Goal: Task Accomplishment & Management: Manage account settings

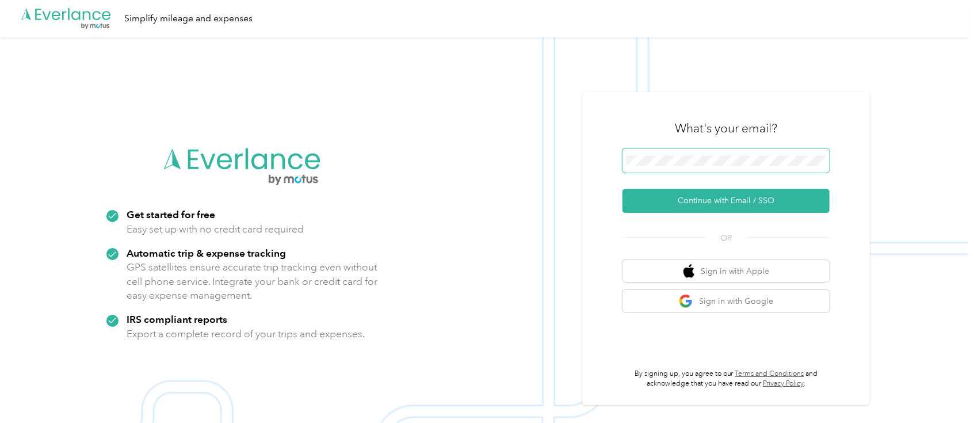
click at [649, 154] on span at bounding box center [725, 160] width 207 height 24
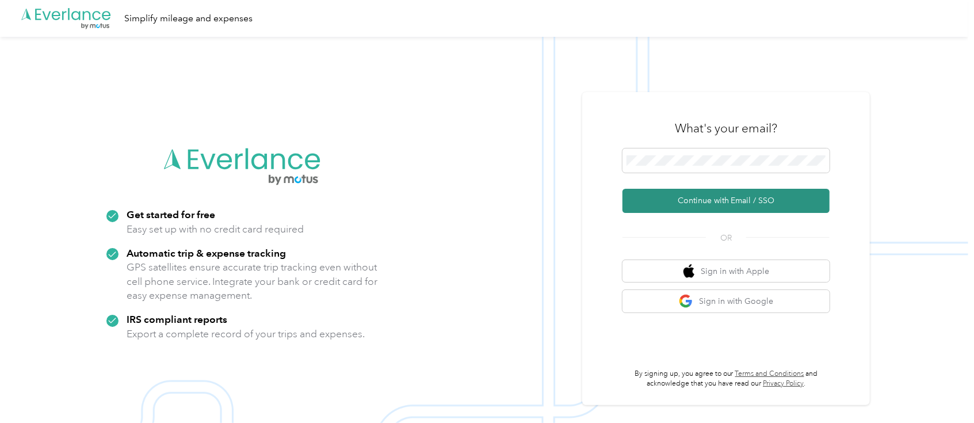
click at [745, 204] on button "Continue with Email / SSO" at bounding box center [725, 201] width 207 height 24
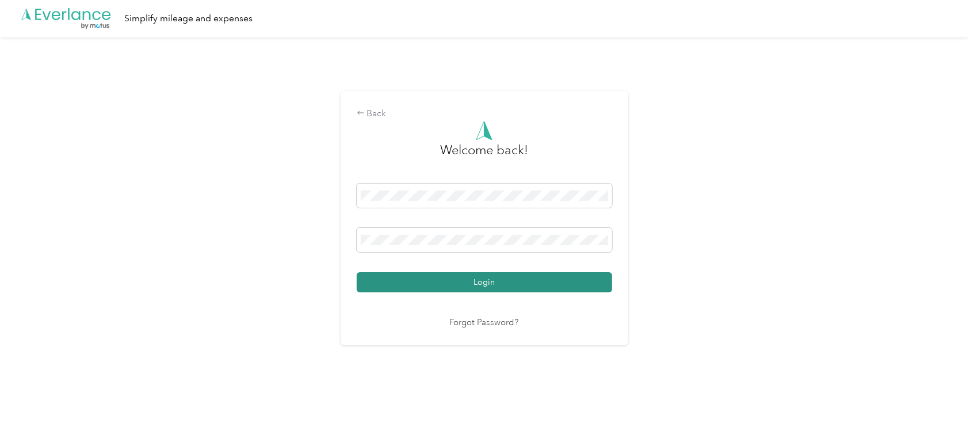
click at [518, 279] on button "Login" at bounding box center [484, 282] width 255 height 20
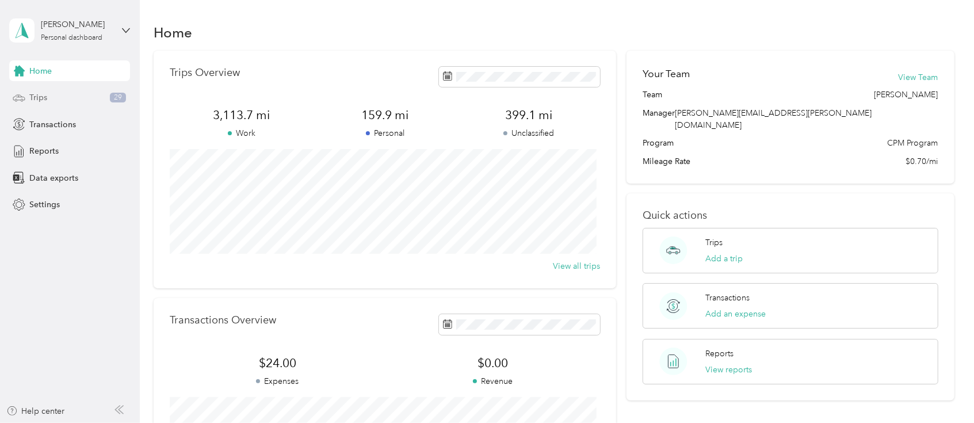
click at [41, 96] on span "Trips" at bounding box center [38, 97] width 18 height 12
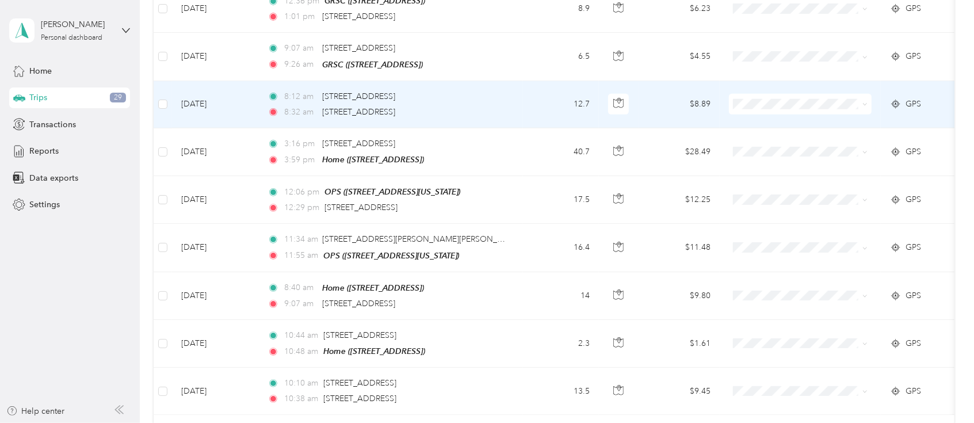
scroll to position [1150, 0]
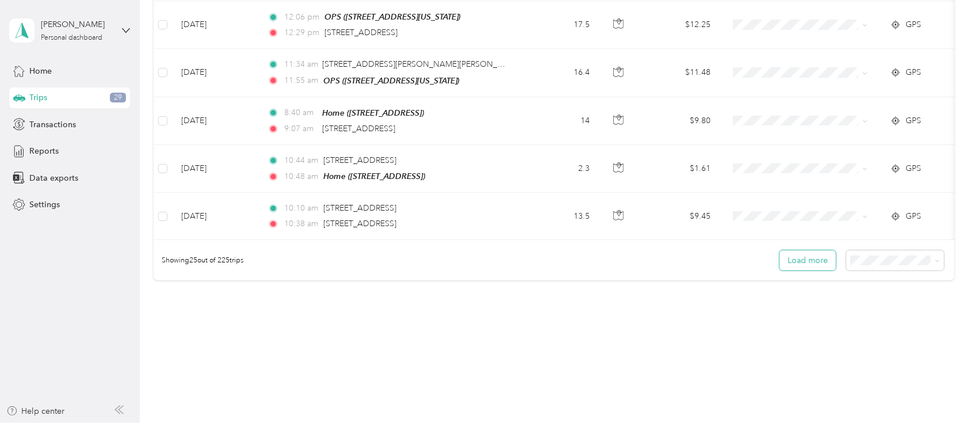
click at [809, 258] on button "Load more" at bounding box center [807, 260] width 56 height 20
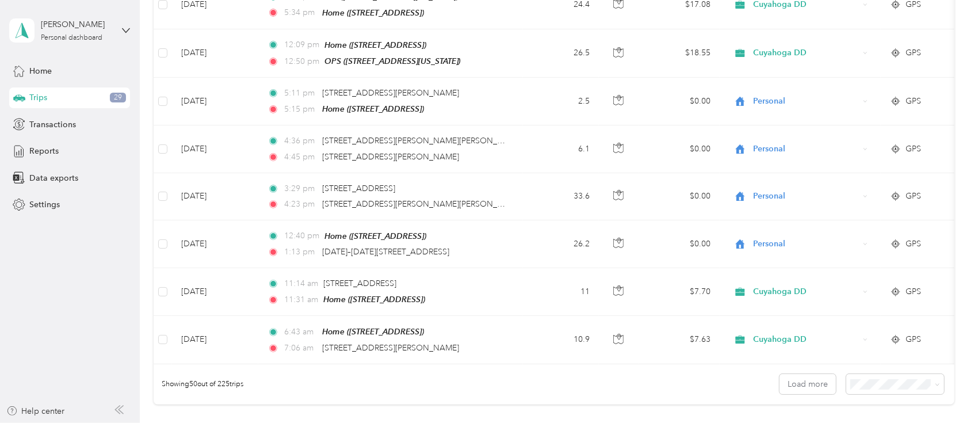
scroll to position [2301, 0]
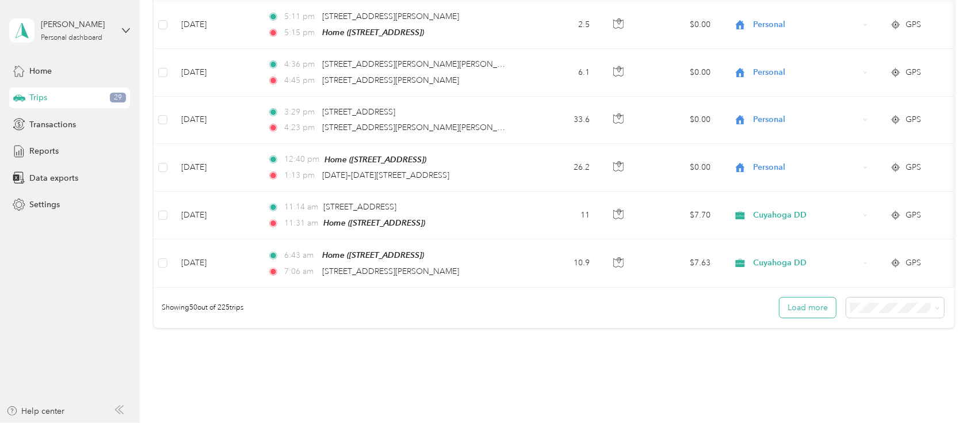
click at [810, 297] on button "Load more" at bounding box center [807, 307] width 56 height 20
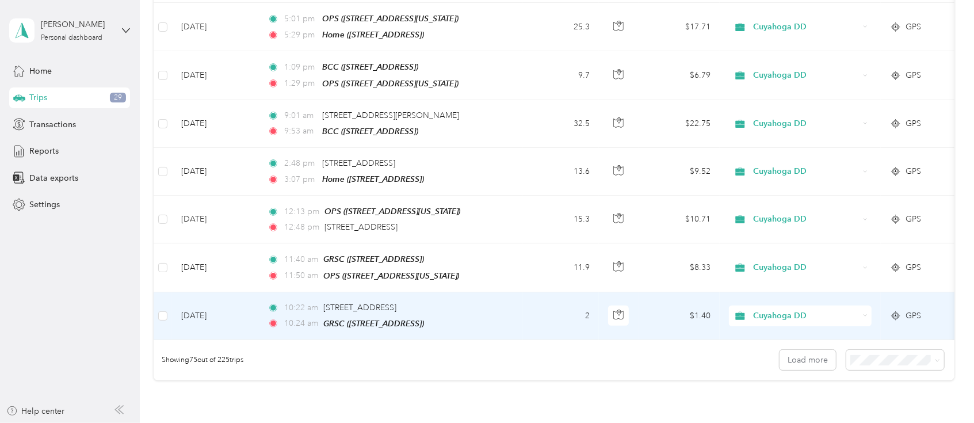
scroll to position [3451, 0]
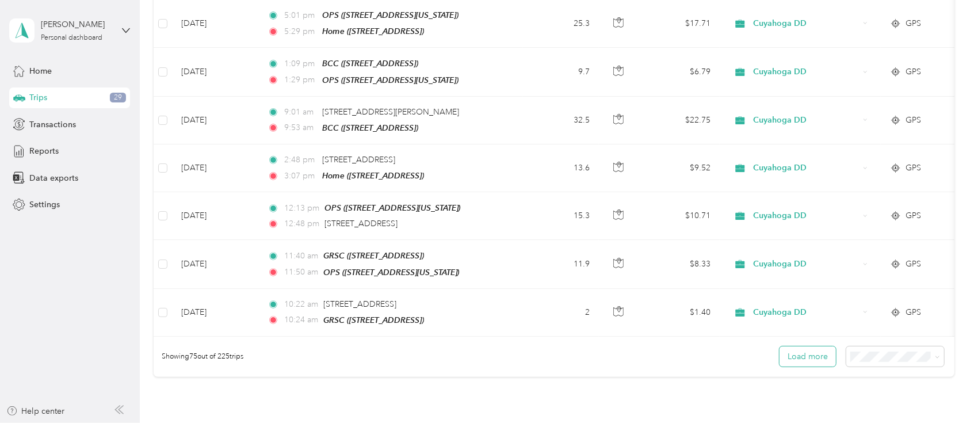
click at [809, 346] on button "Load more" at bounding box center [807, 356] width 56 height 20
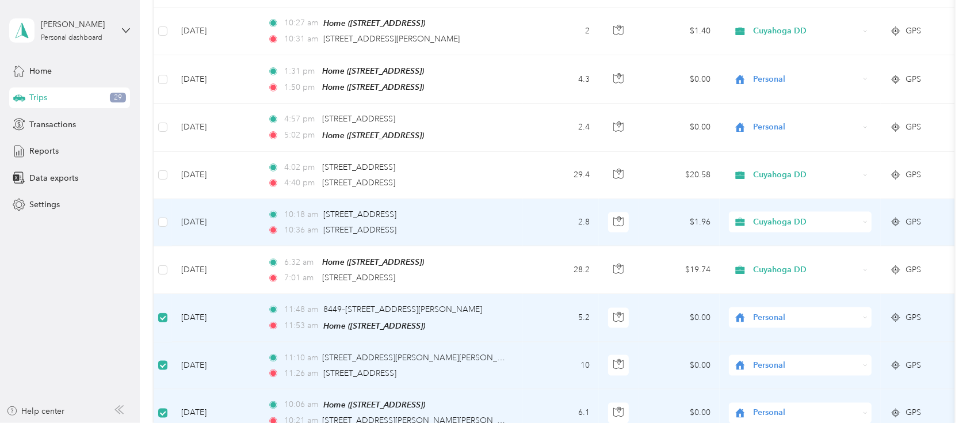
scroll to position [4140, 0]
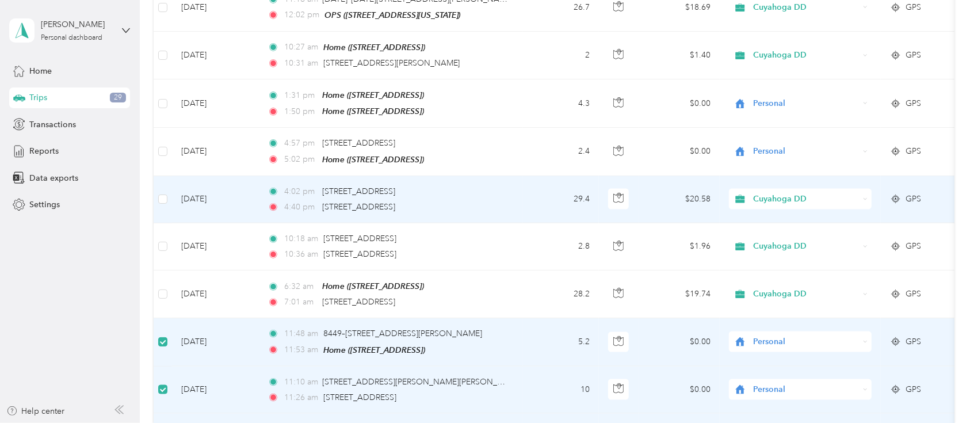
click at [502, 201] on div "4:40 pm [STREET_ADDRESS]" at bounding box center [388, 207] width 242 height 13
click at [502, 185] on div "4:02 pm [STREET_ADDRESS] 4:40 pm [STREET_ADDRESS]" at bounding box center [388, 199] width 242 height 28
click at [614, 193] on icon "button" at bounding box center [618, 198] width 10 height 10
click at [642, 176] on td "$20.58" at bounding box center [679, 199] width 81 height 47
click at [502, 185] on div "4:02 pm [STREET_ADDRESS]" at bounding box center [388, 191] width 242 height 13
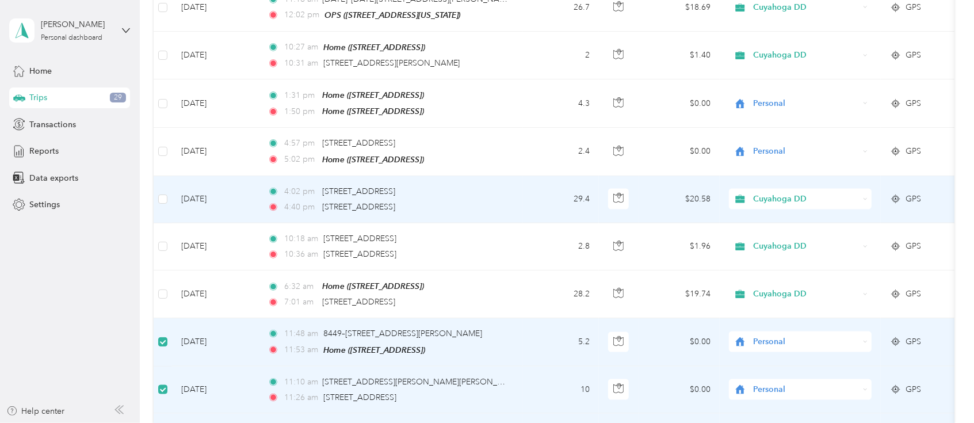
click at [502, 185] on div "4:02 pm [STREET_ADDRESS]" at bounding box center [388, 191] width 242 height 13
click at [682, 176] on td "$20.58" at bounding box center [679, 199] width 81 height 47
click at [764, 193] on span "Cuyahoga DD" at bounding box center [805, 199] width 105 height 13
click at [508, 185] on div "4:02 pm [STREET_ADDRESS]" at bounding box center [388, 191] width 242 height 13
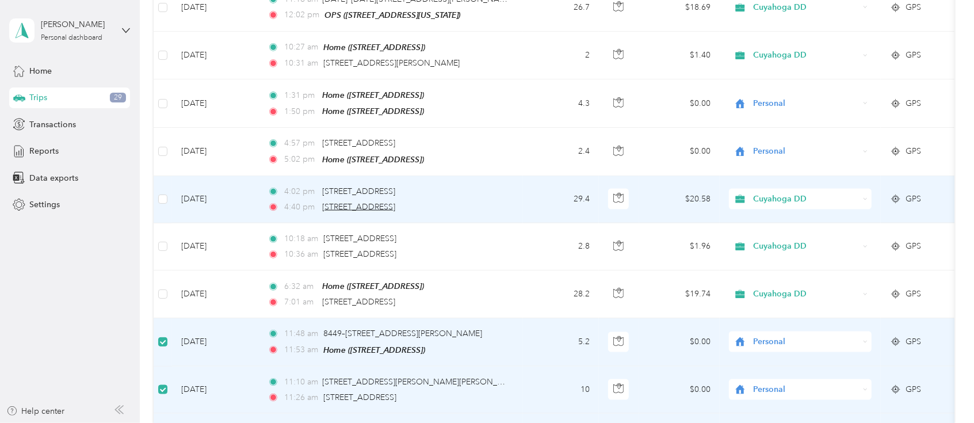
click at [395, 202] on span "[STREET_ADDRESS]" at bounding box center [358, 207] width 73 height 10
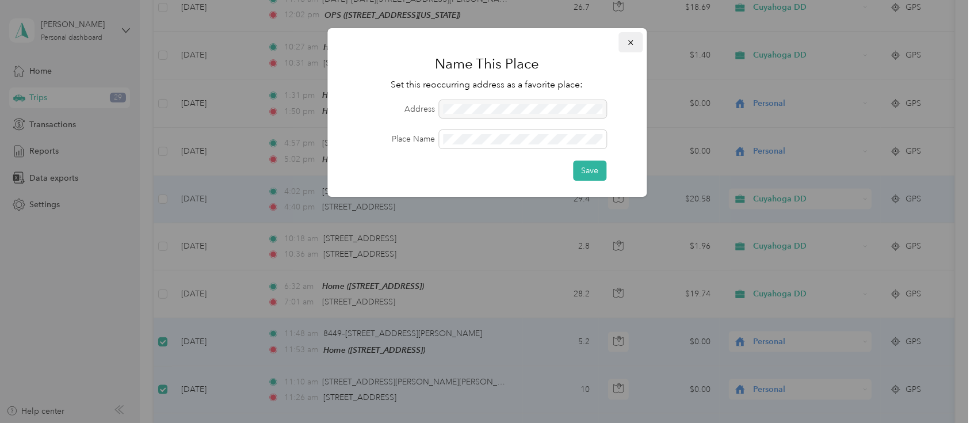
click at [627, 42] on icon "button" at bounding box center [630, 43] width 8 height 8
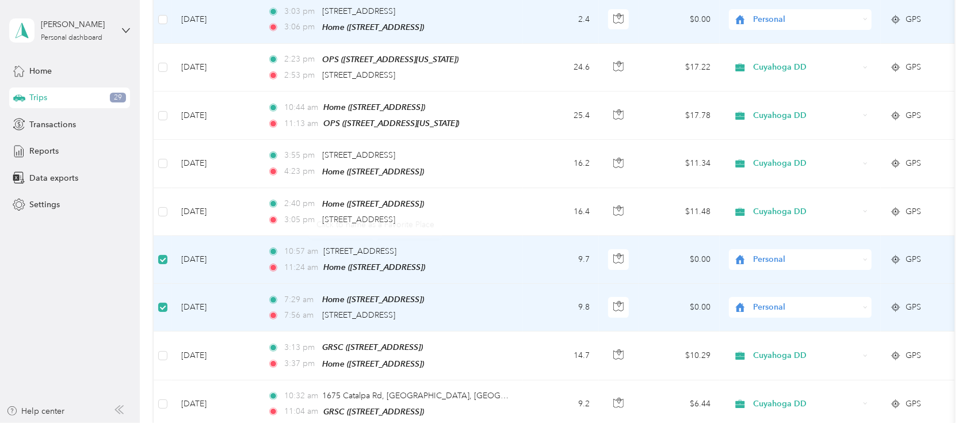
scroll to position [2760, 0]
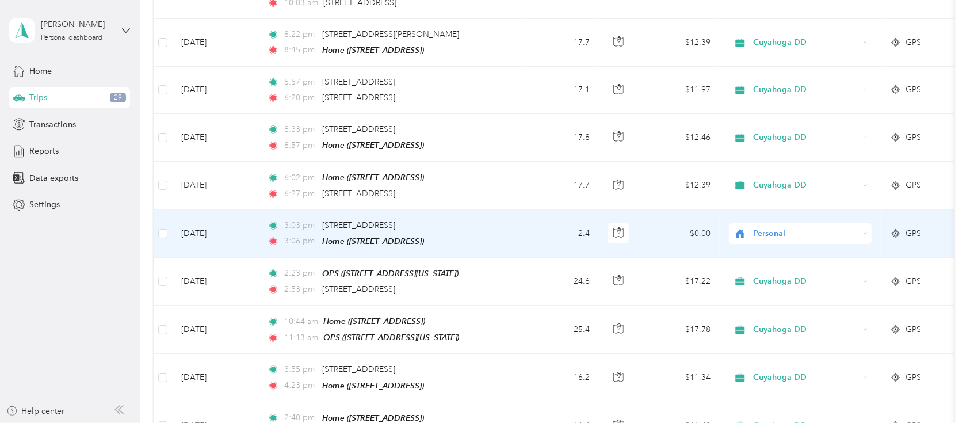
click at [167, 210] on td at bounding box center [163, 234] width 18 height 48
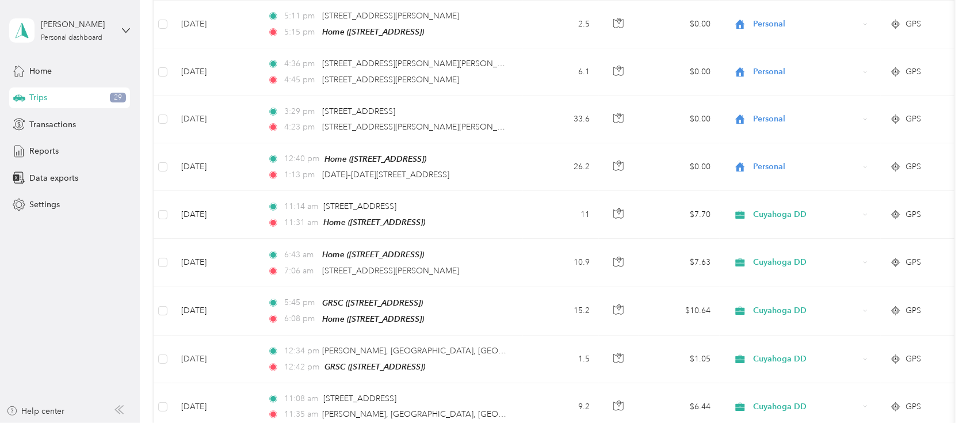
scroll to position [2299, 0]
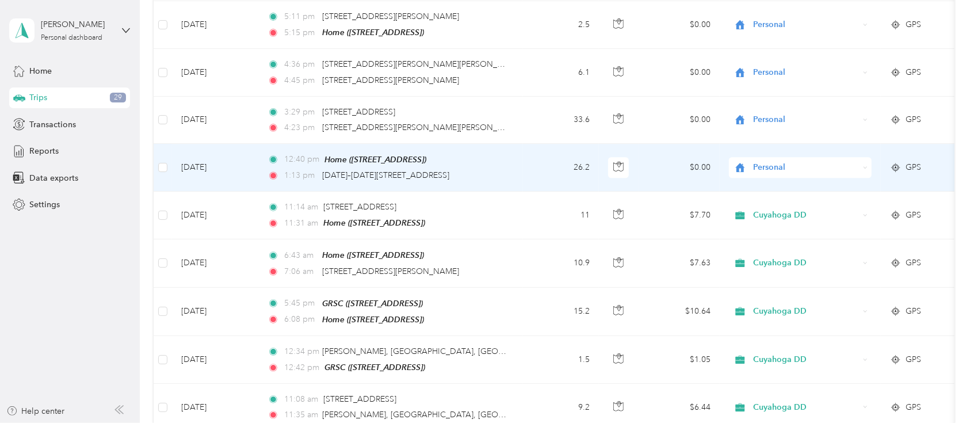
click at [168, 144] on td at bounding box center [163, 168] width 18 height 48
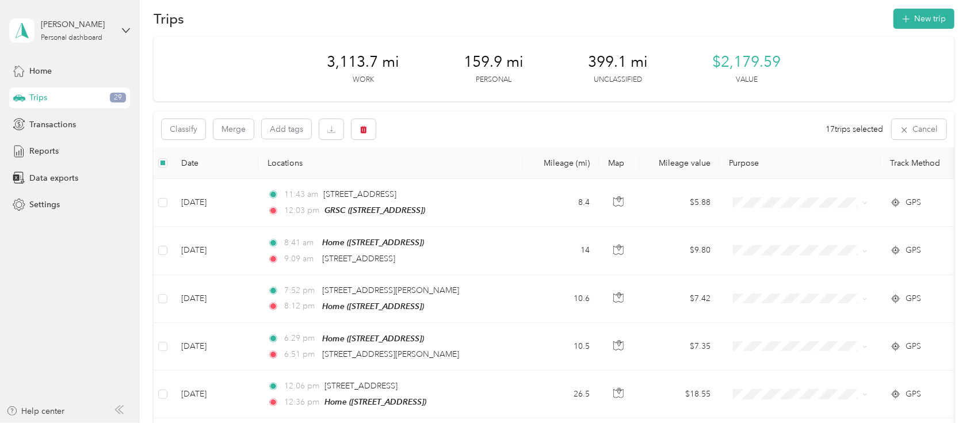
scroll to position [0, 0]
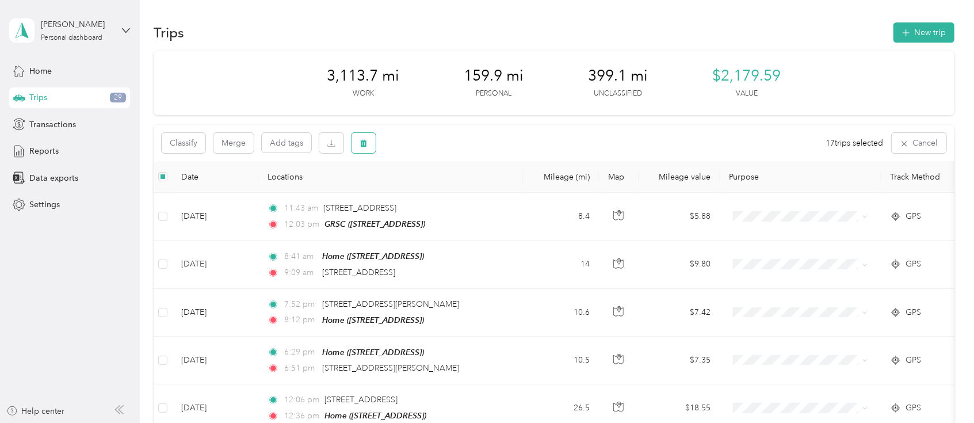
click at [362, 143] on icon "button" at bounding box center [363, 143] width 7 height 7
click at [450, 193] on button "Yes" at bounding box center [452, 191] width 22 height 18
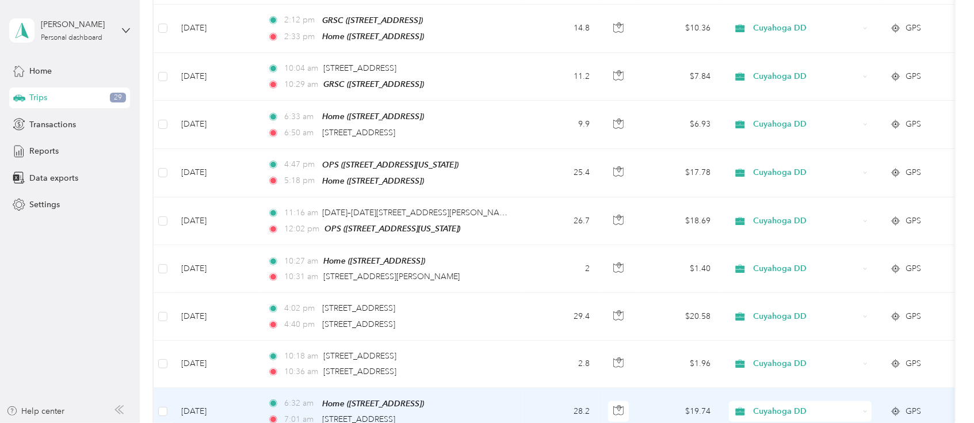
scroll to position [3374, 0]
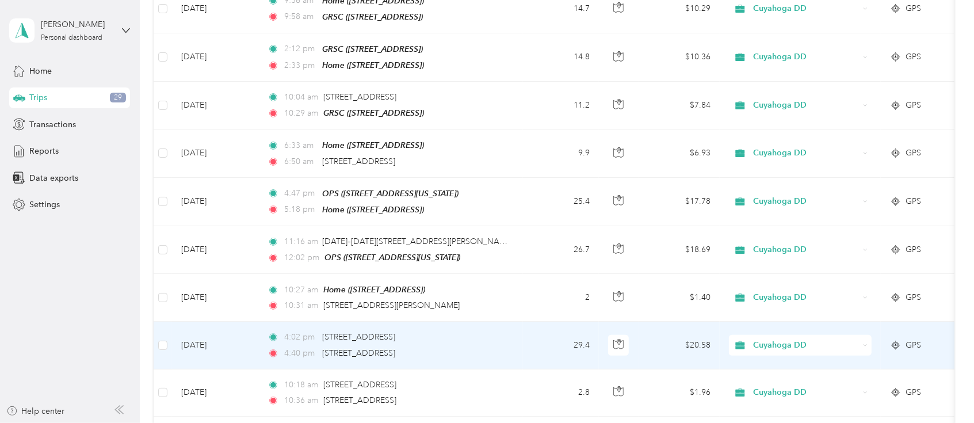
drag, startPoint x: 530, startPoint y: 291, endPoint x: 496, endPoint y: 288, distance: 33.5
click at [395, 331] on div "[STREET_ADDRESS]" at bounding box center [358, 337] width 73 height 13
click at [897, 343] on circle at bounding box center [895, 345] width 5 height 5
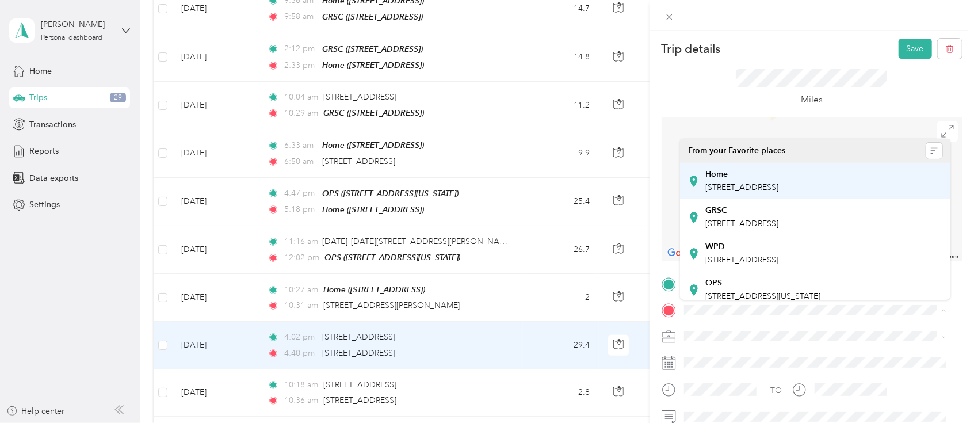
click at [778, 185] on span "[STREET_ADDRESS]" at bounding box center [741, 187] width 73 height 10
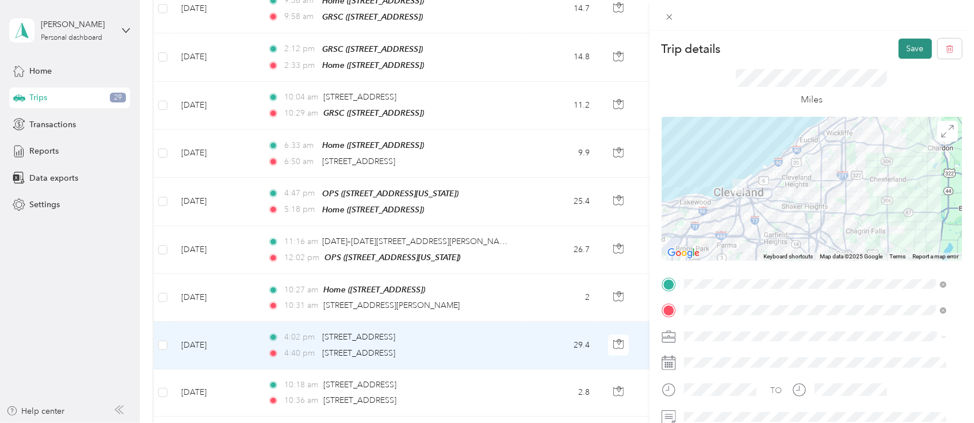
click at [904, 48] on button "Save" at bounding box center [914, 49] width 33 height 20
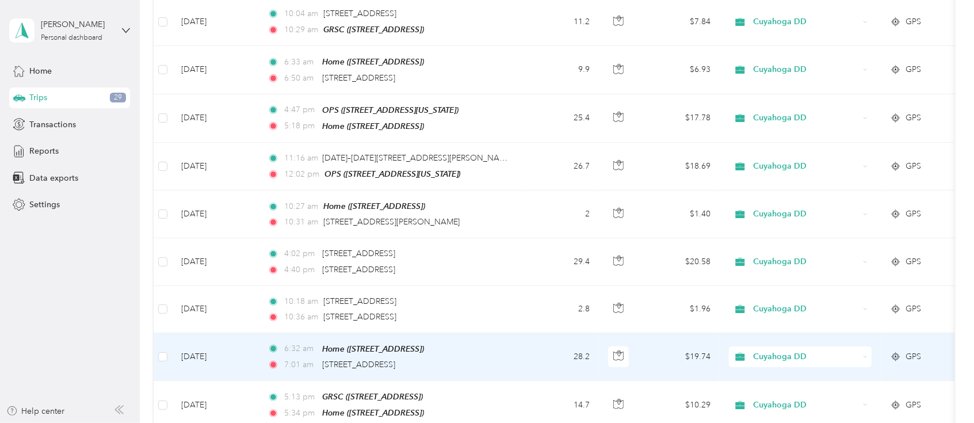
scroll to position [3527, 0]
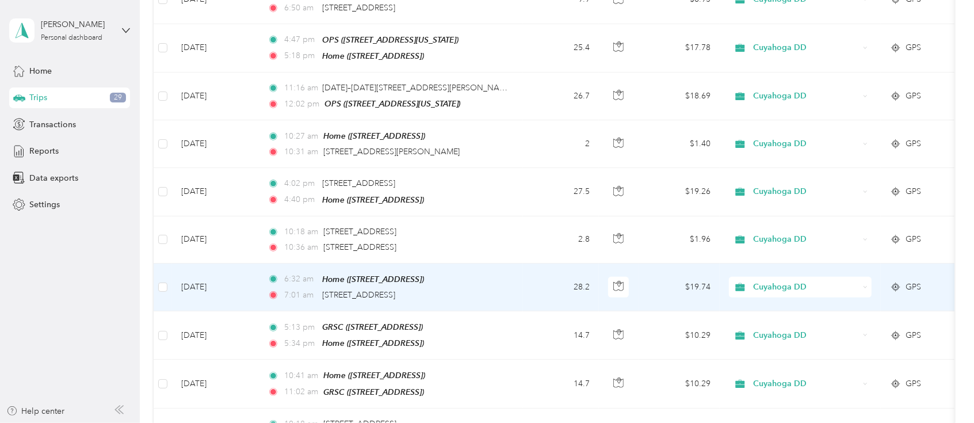
click at [898, 282] on icon at bounding box center [896, 286] width 12 height 9
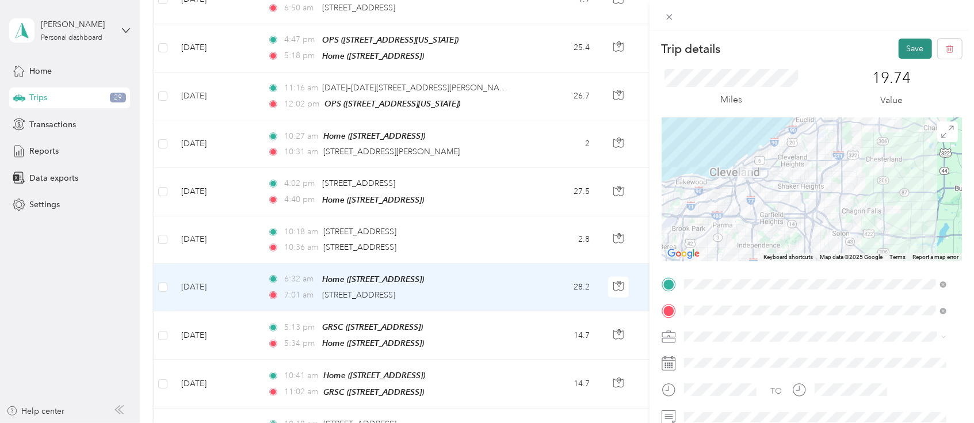
click at [904, 51] on button "Save" at bounding box center [914, 49] width 33 height 20
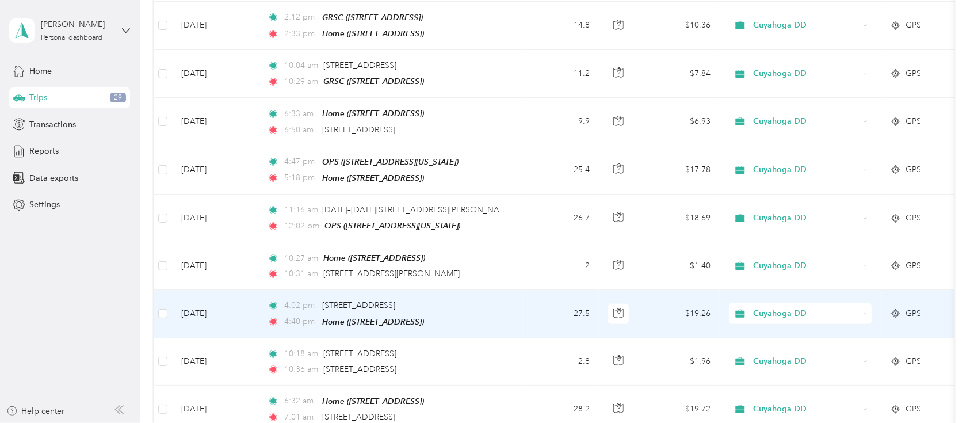
scroll to position [3374, 0]
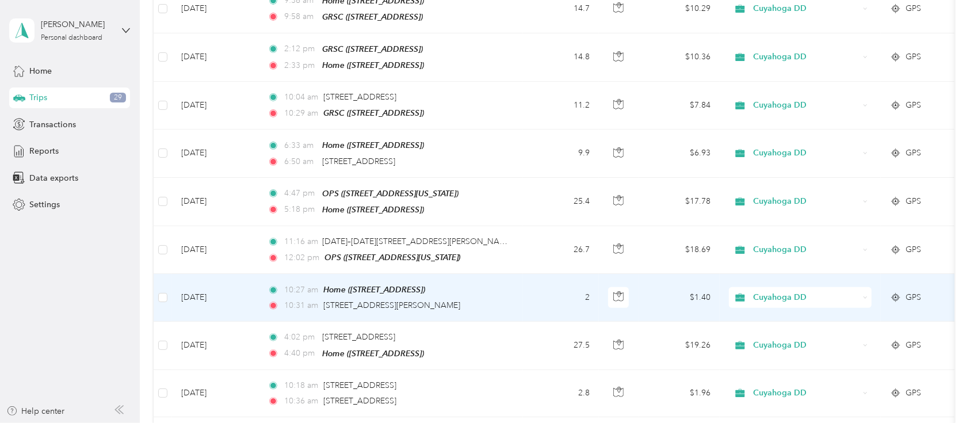
click at [898, 293] on icon at bounding box center [896, 297] width 12 height 9
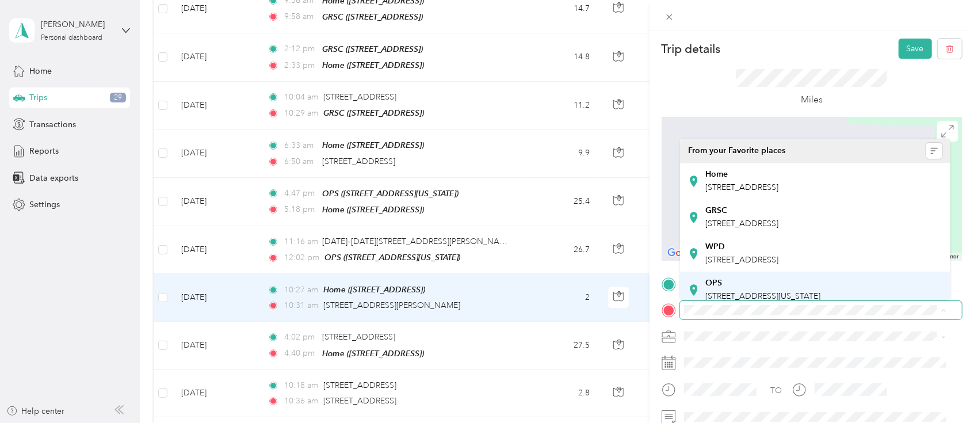
click at [820, 288] on div "OPS" at bounding box center [762, 283] width 115 height 10
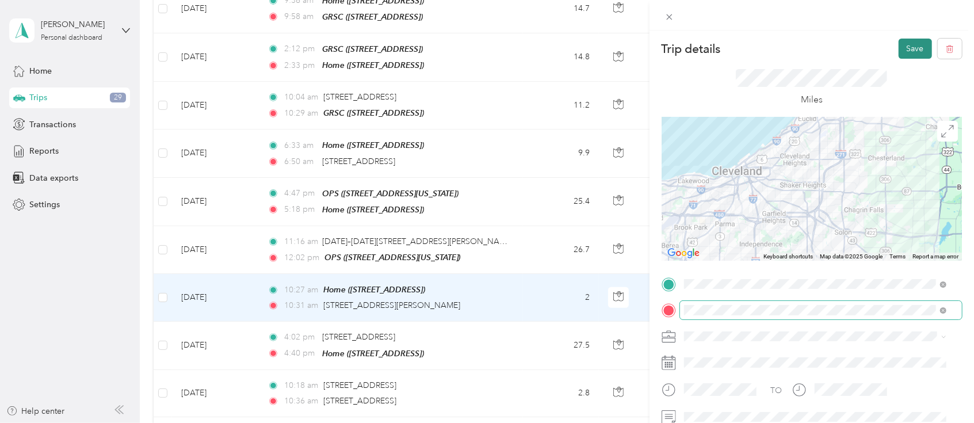
click at [900, 52] on button "Save" at bounding box center [914, 49] width 33 height 20
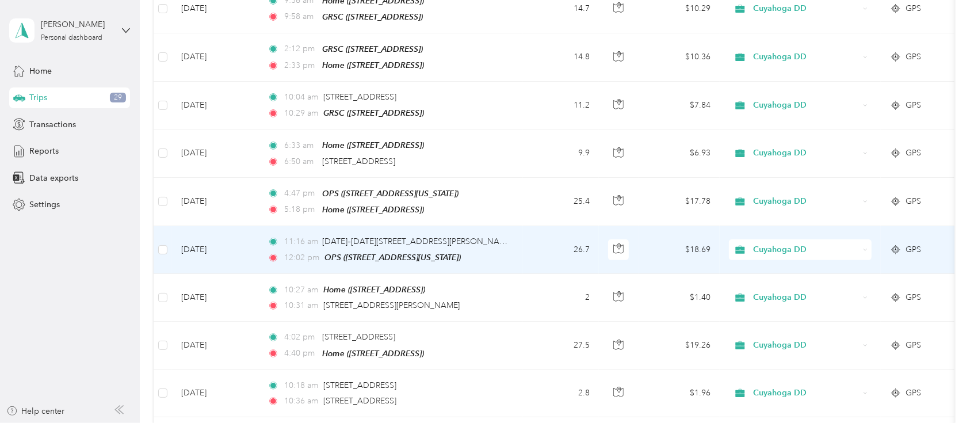
click at [897, 245] on icon at bounding box center [896, 249] width 12 height 9
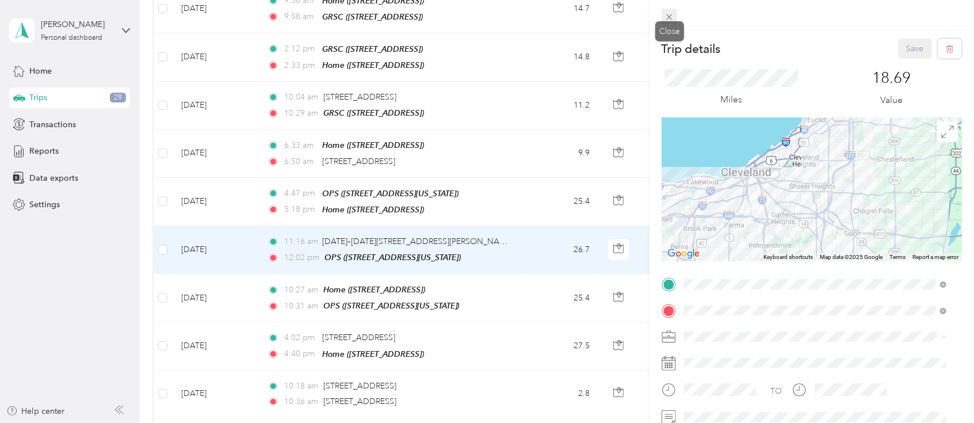
click at [672, 16] on icon at bounding box center [669, 17] width 10 height 10
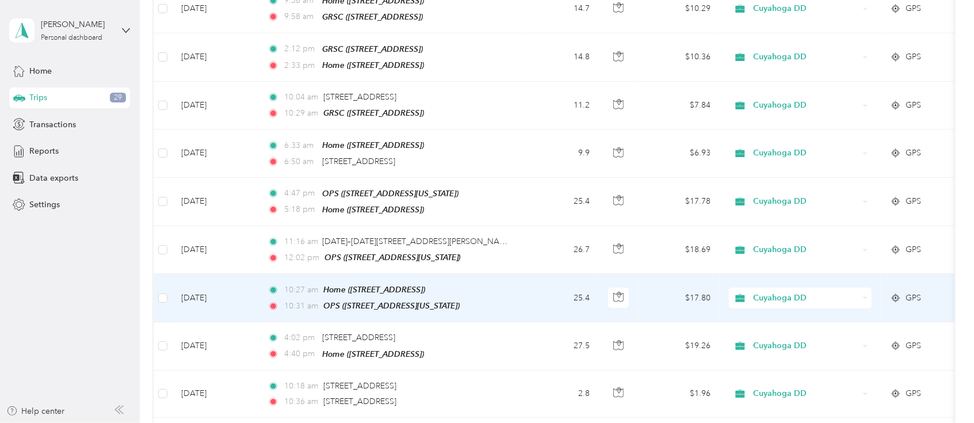
click at [886, 274] on td "GPS" at bounding box center [921, 298] width 81 height 48
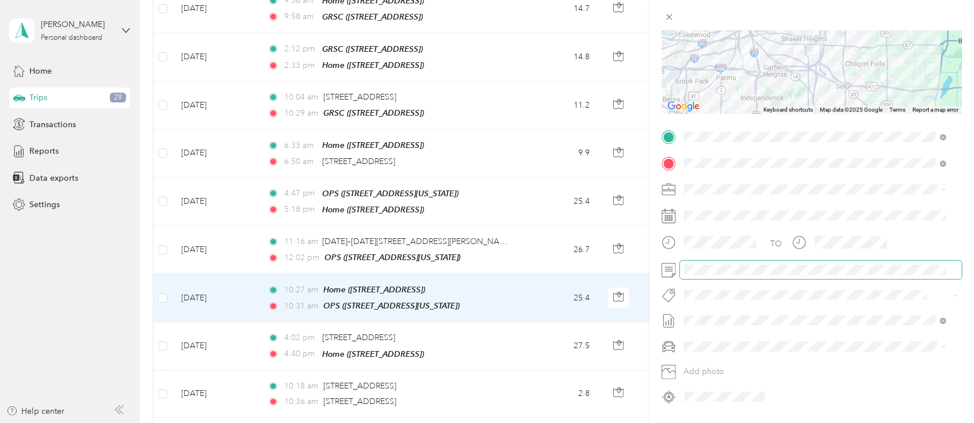
scroll to position [153, 0]
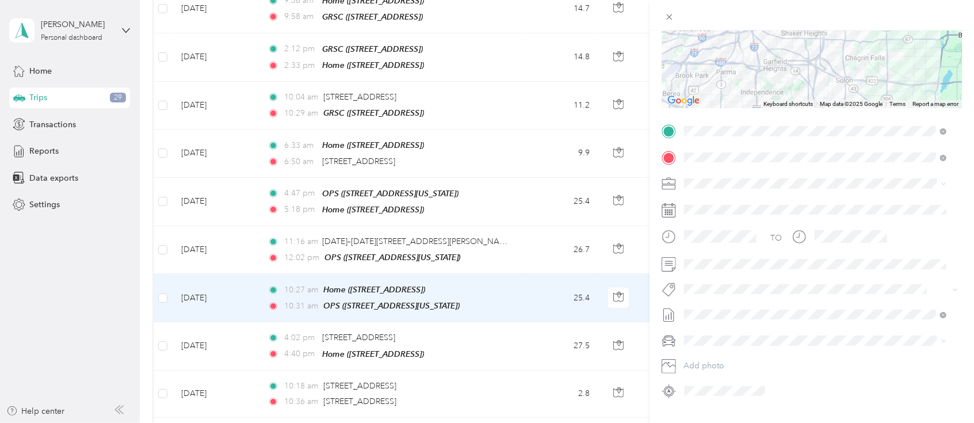
click at [549, 196] on div "Trip details Save This trip cannot be edited because it is either under review,…" at bounding box center [487, 211] width 974 height 423
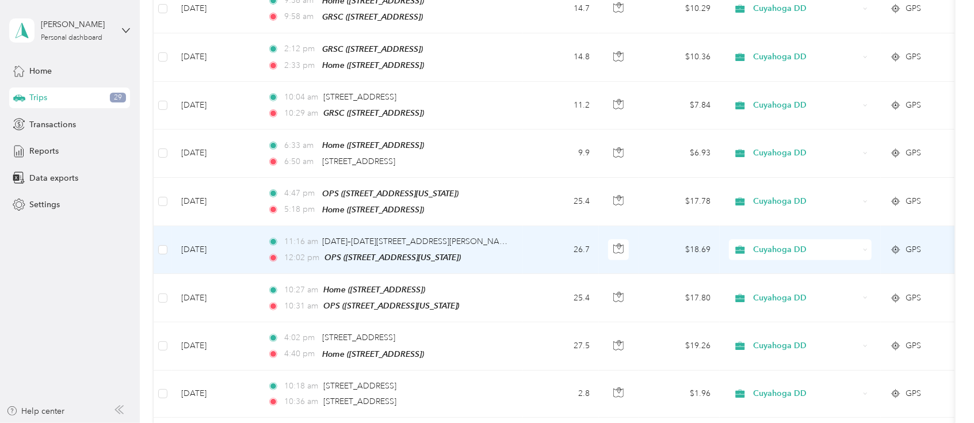
click at [886, 226] on td "GPS" at bounding box center [921, 250] width 81 height 48
click at [895, 196] on div at bounding box center [811, 189] width 300 height 144
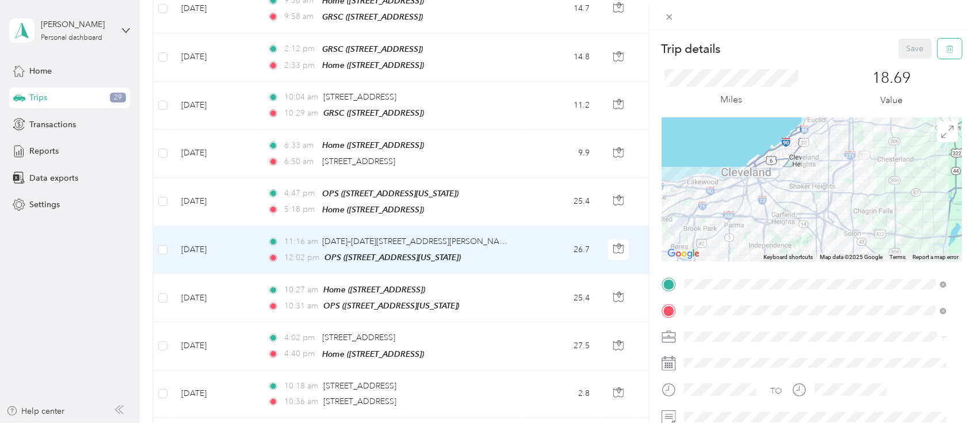
click at [946, 45] on icon "button" at bounding box center [950, 49] width 8 height 8
click at [902, 63] on button "Yes" at bounding box center [904, 62] width 22 height 18
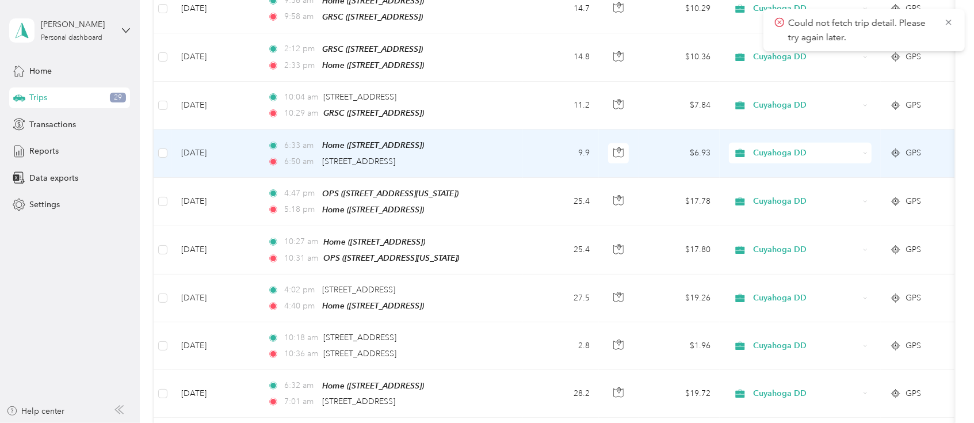
click at [893, 151] on circle at bounding box center [895, 153] width 5 height 5
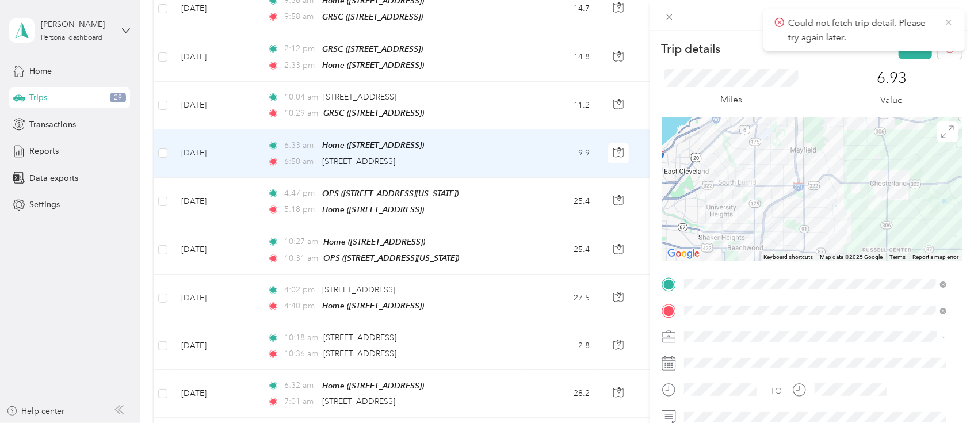
click at [948, 20] on icon at bounding box center [948, 22] width 9 height 10
click at [902, 48] on button "Save" at bounding box center [914, 49] width 33 height 20
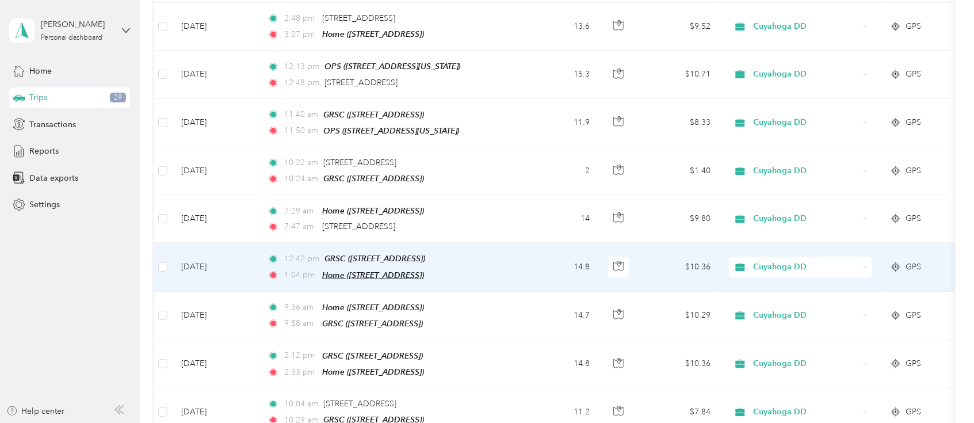
scroll to position [2991, 0]
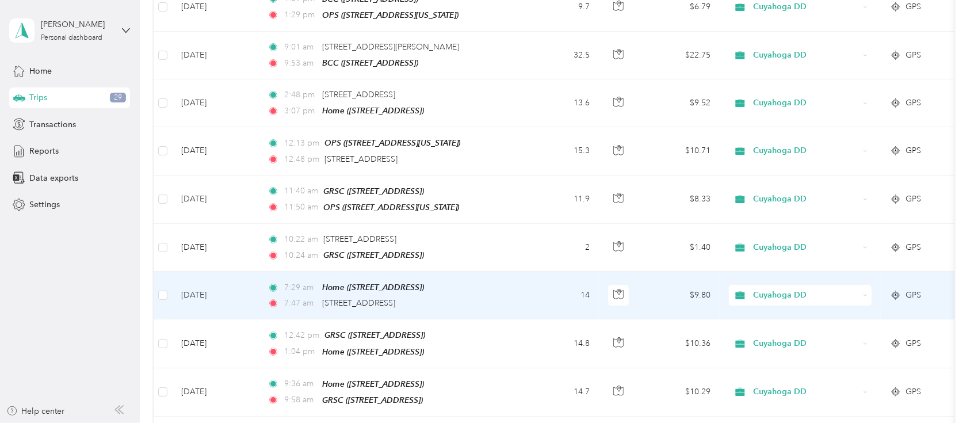
click at [893, 290] on icon at bounding box center [896, 294] width 12 height 9
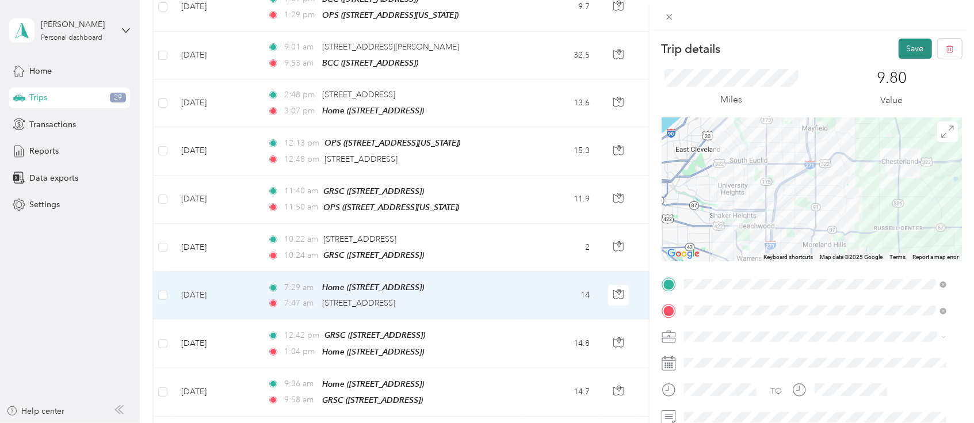
click at [906, 47] on button "Save" at bounding box center [914, 49] width 33 height 20
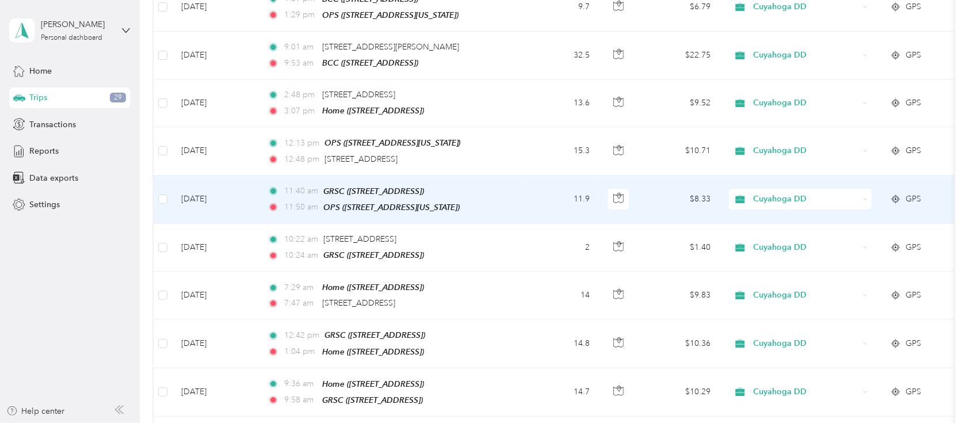
click at [905, 193] on div "GPS" at bounding box center [921, 199] width 62 height 13
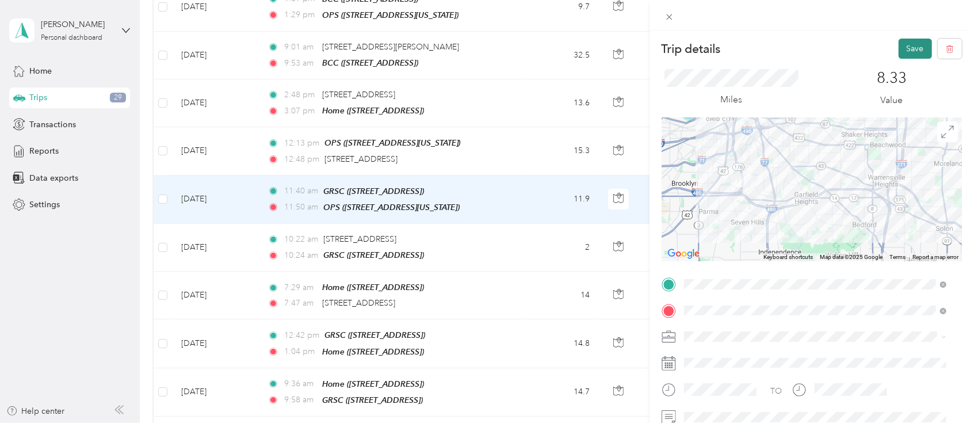
click at [898, 49] on button "Save" at bounding box center [914, 49] width 33 height 20
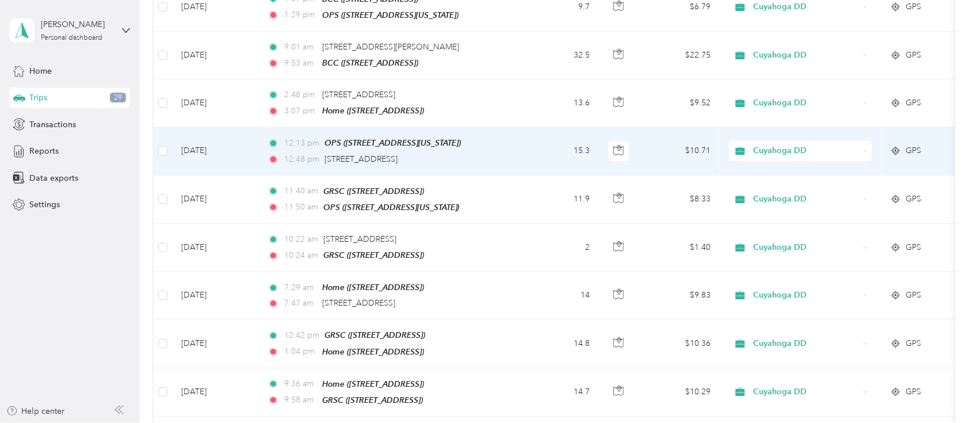
click at [902, 144] on div "GPS" at bounding box center [921, 150] width 62 height 13
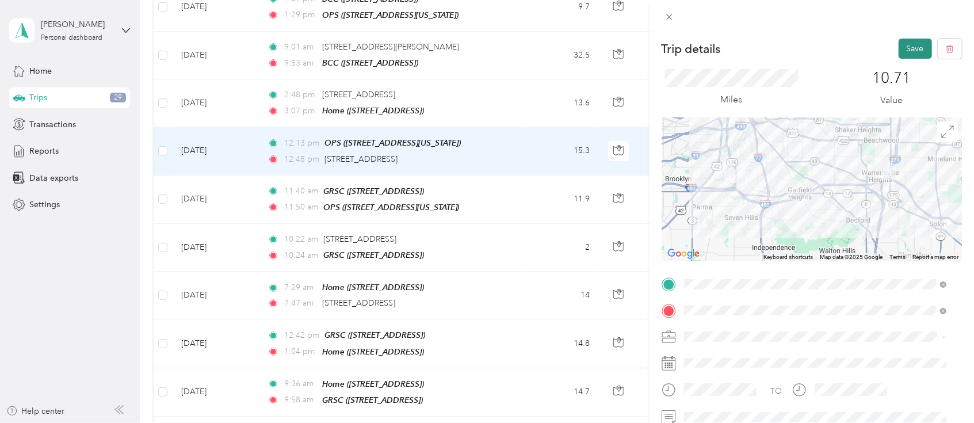
click at [901, 48] on button "Save" at bounding box center [914, 49] width 33 height 20
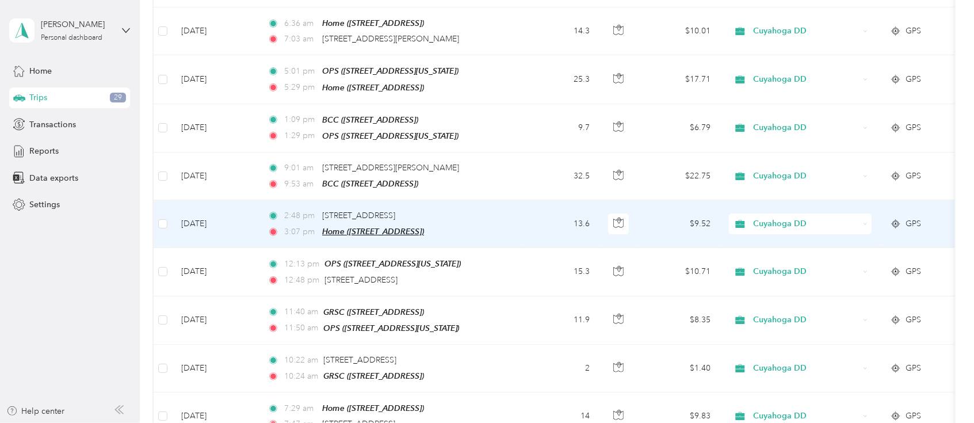
scroll to position [2837, 0]
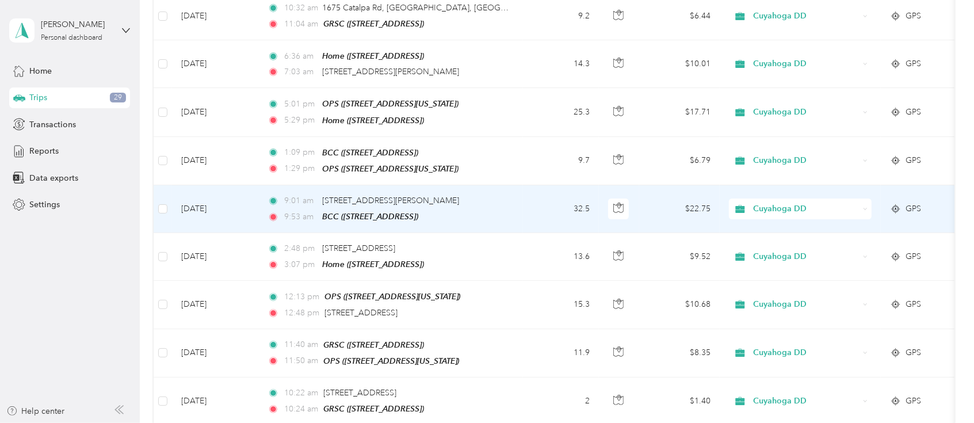
click at [894, 204] on icon at bounding box center [896, 208] width 12 height 9
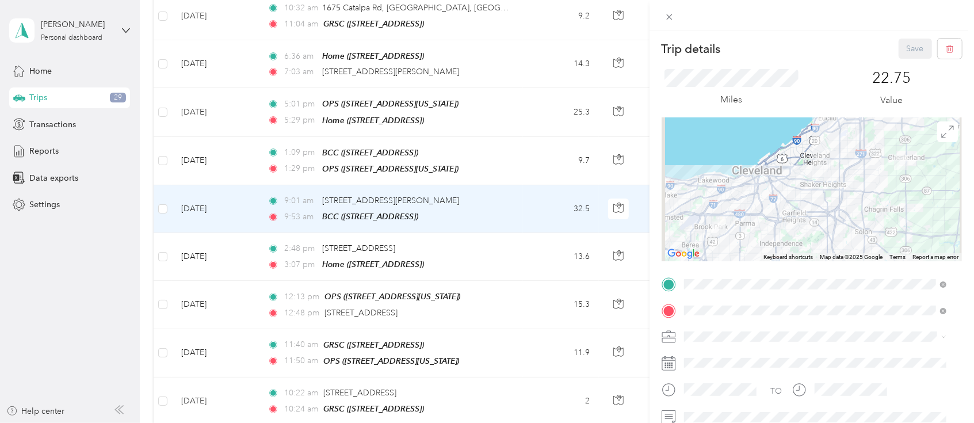
click at [778, 154] on div "Home [STREET_ADDRESS]" at bounding box center [741, 155] width 73 height 24
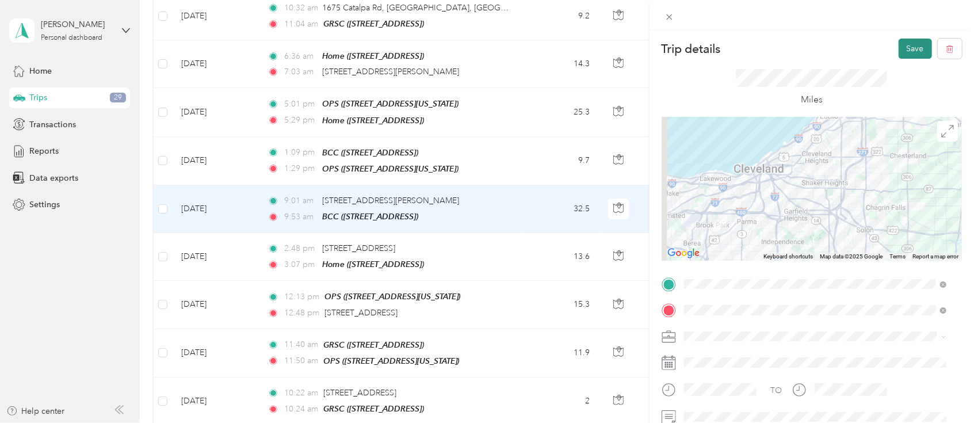
click at [899, 53] on button "Save" at bounding box center [914, 49] width 33 height 20
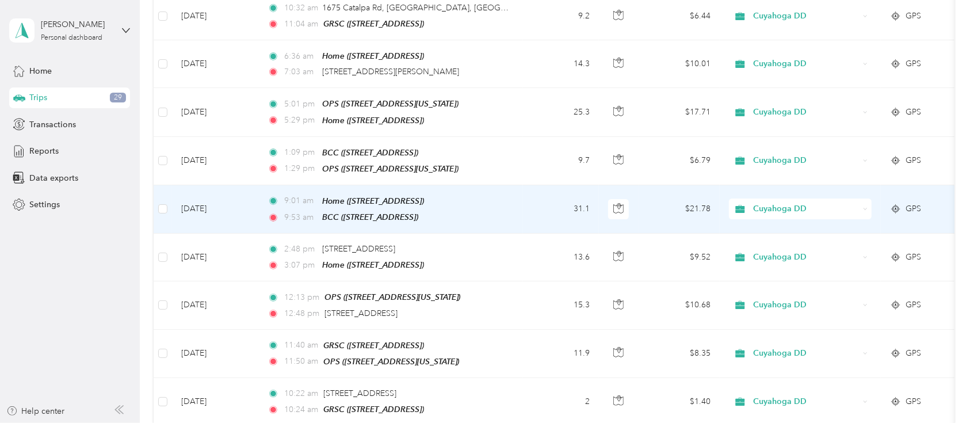
click at [900, 204] on icon at bounding box center [896, 208] width 12 height 9
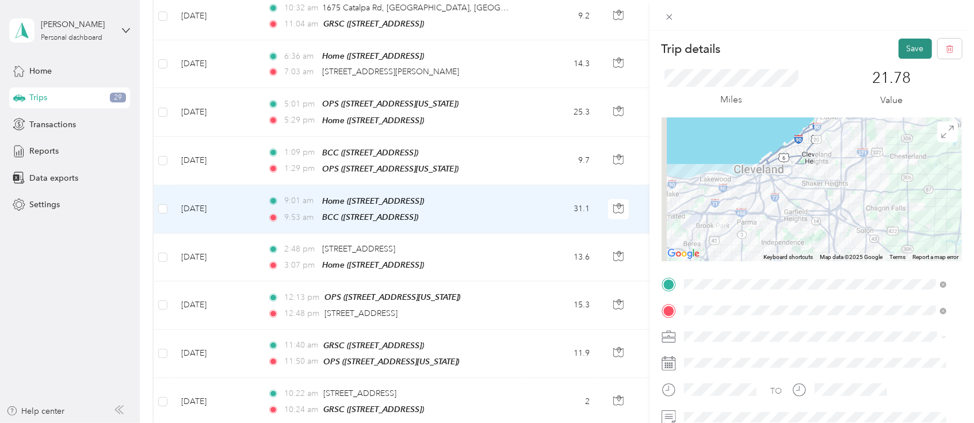
click at [902, 42] on button "Save" at bounding box center [914, 49] width 33 height 20
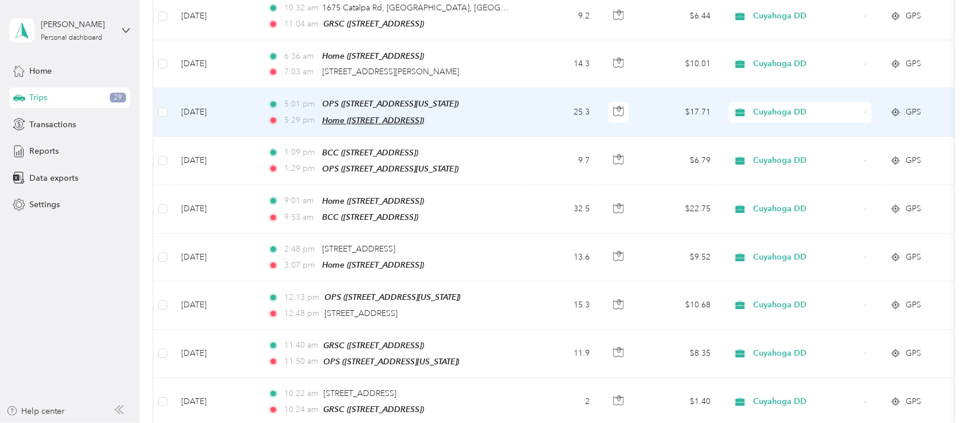
scroll to position [2761, 0]
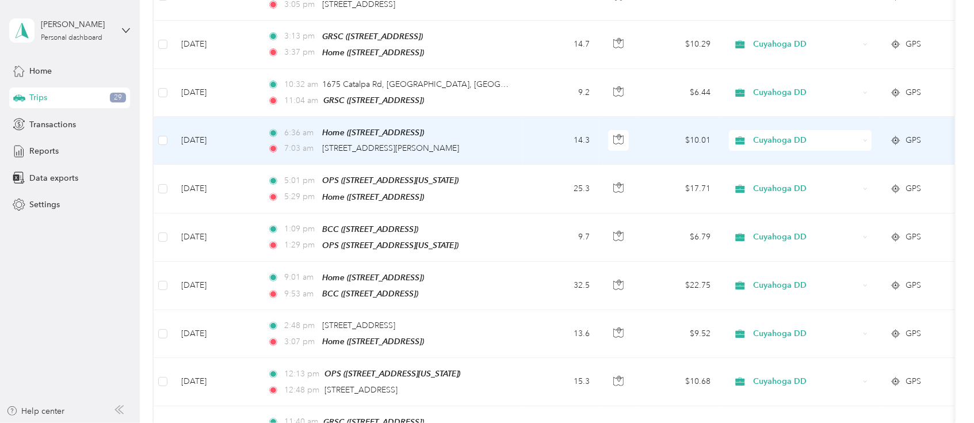
click at [900, 136] on icon at bounding box center [896, 140] width 12 height 9
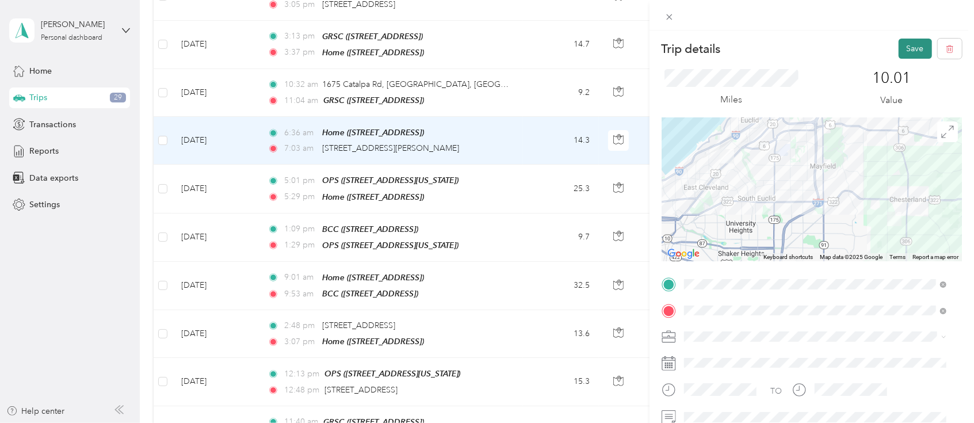
click at [900, 48] on button "Save" at bounding box center [914, 49] width 33 height 20
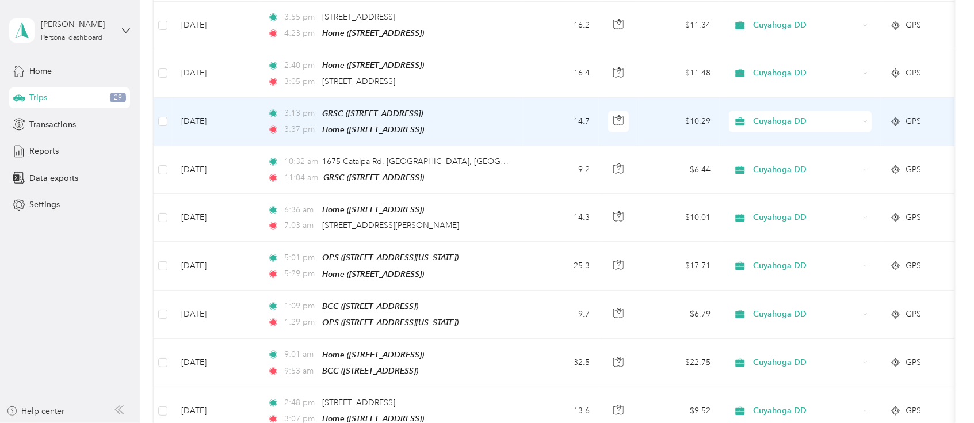
scroll to position [2607, 0]
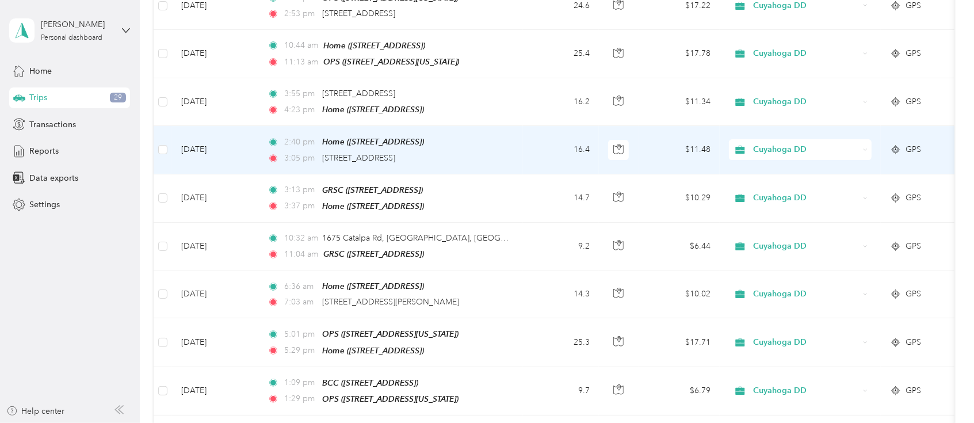
click at [902, 143] on div "GPS" at bounding box center [921, 149] width 62 height 13
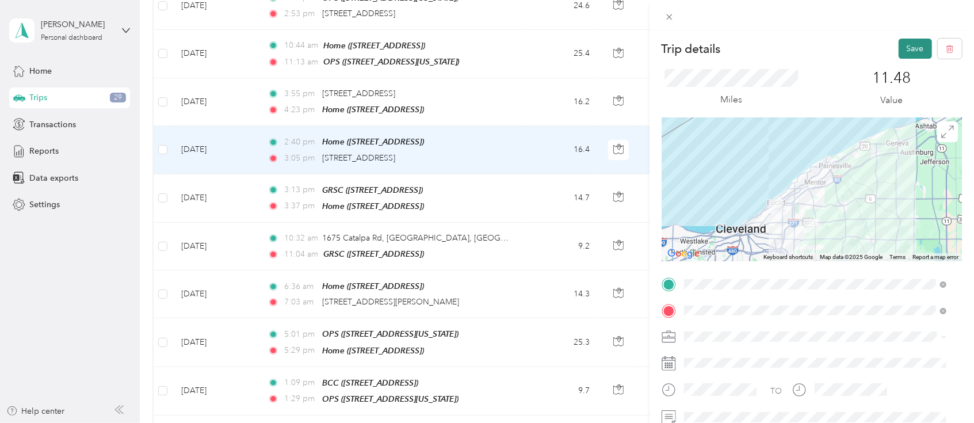
click at [898, 48] on button "Save" at bounding box center [914, 49] width 33 height 20
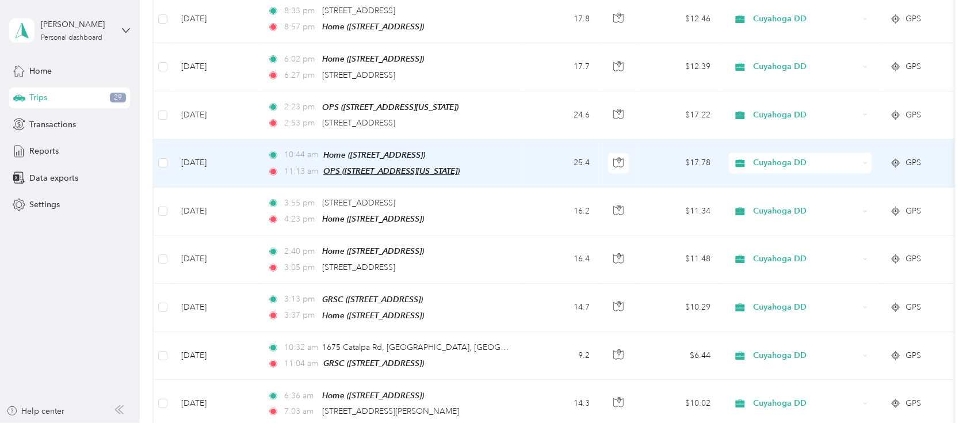
scroll to position [2454, 0]
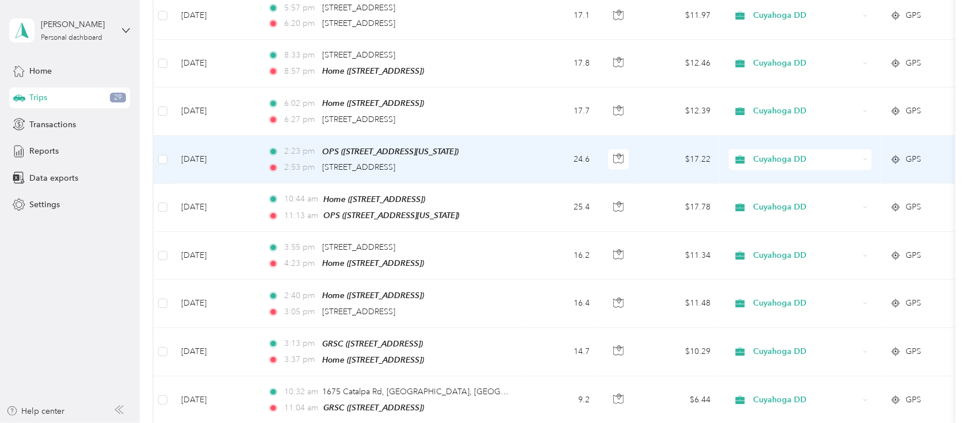
click at [897, 155] on icon at bounding box center [896, 159] width 12 height 9
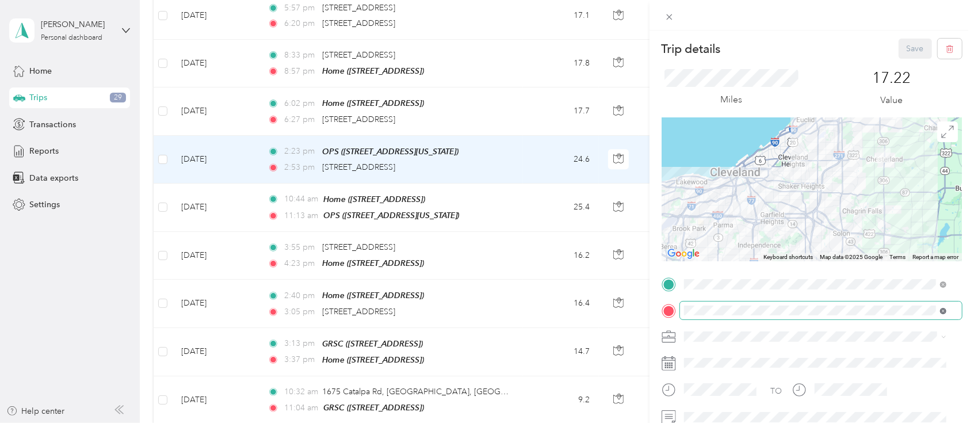
click at [940, 311] on icon at bounding box center [943, 311] width 6 height 6
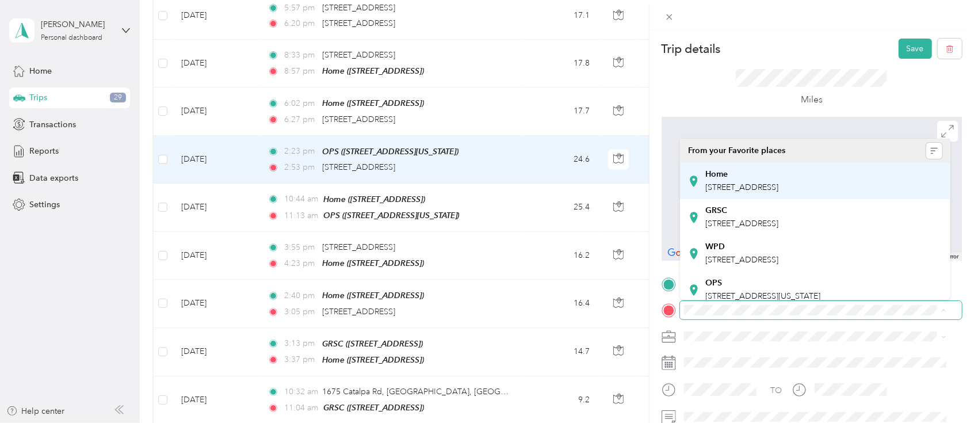
click at [778, 186] on span "[STREET_ADDRESS]" at bounding box center [741, 187] width 73 height 10
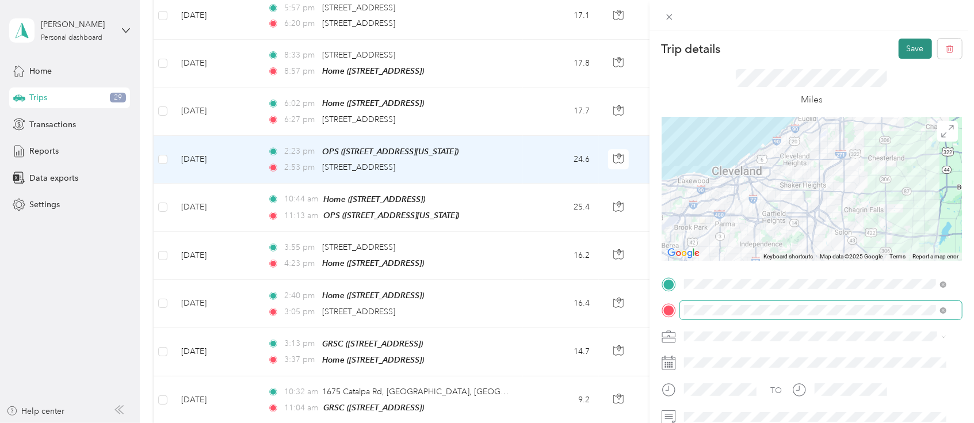
click at [898, 49] on button "Save" at bounding box center [914, 49] width 33 height 20
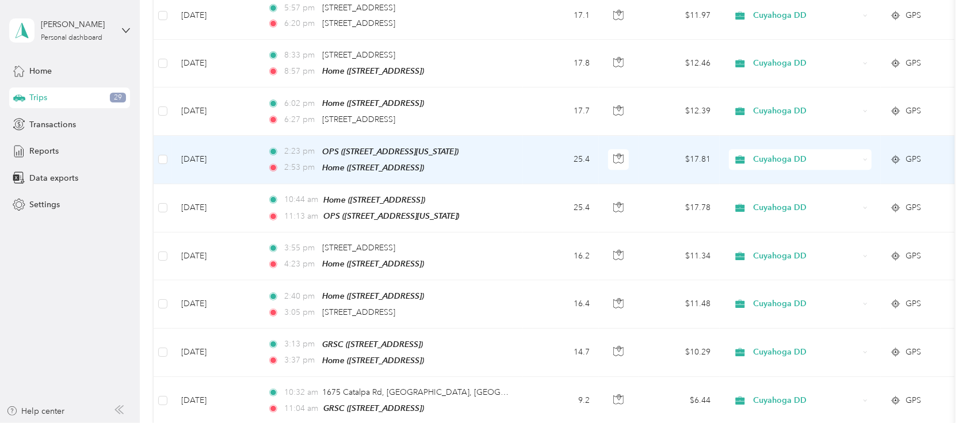
scroll to position [2377, 0]
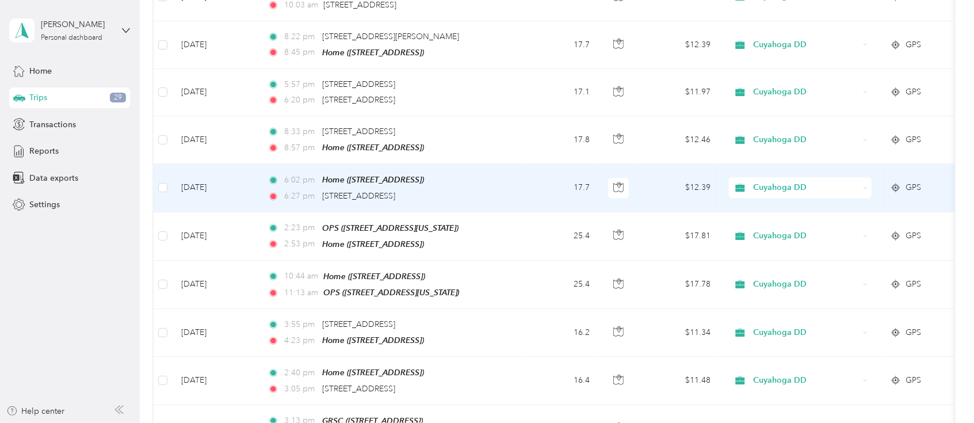
click at [894, 183] on icon at bounding box center [896, 187] width 12 height 9
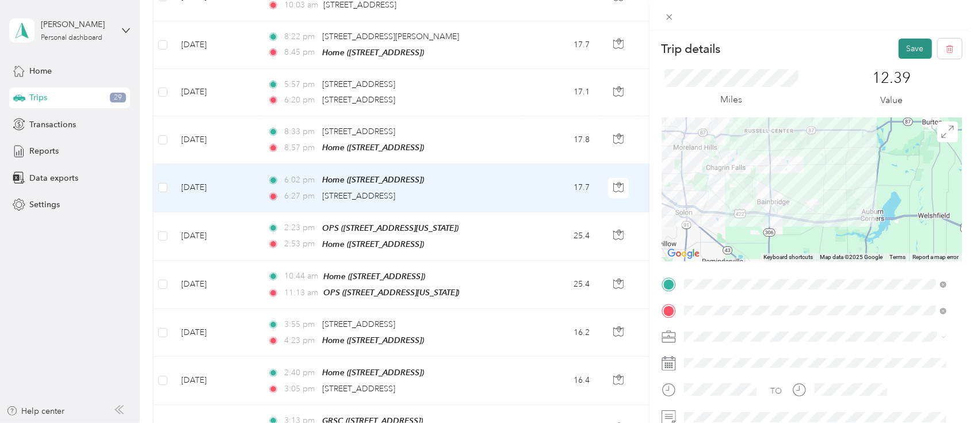
click at [904, 48] on button "Save" at bounding box center [914, 49] width 33 height 20
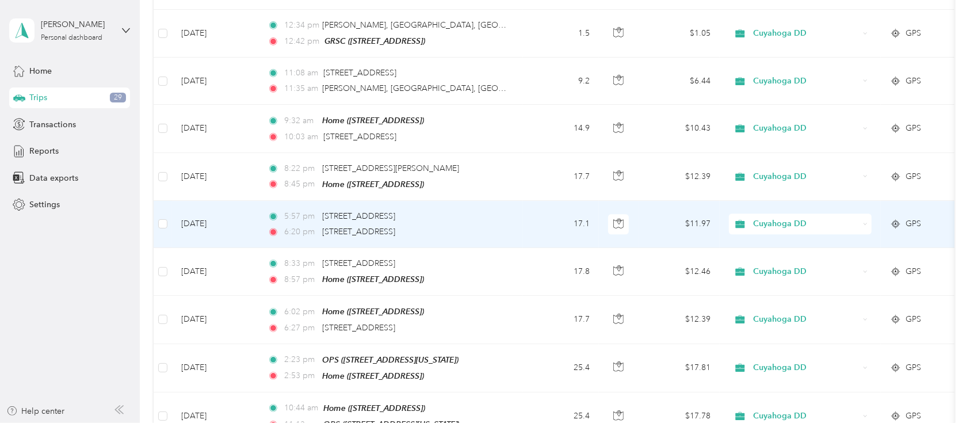
scroll to position [2223, 0]
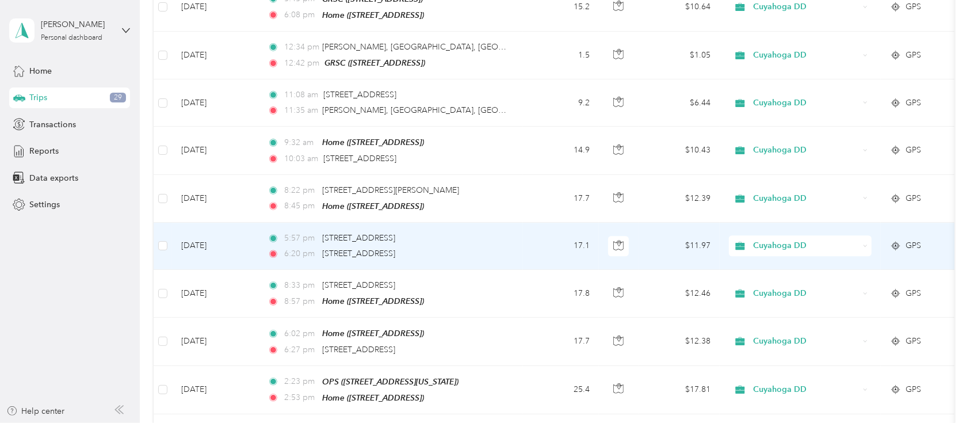
click at [898, 241] on icon at bounding box center [896, 245] width 12 height 9
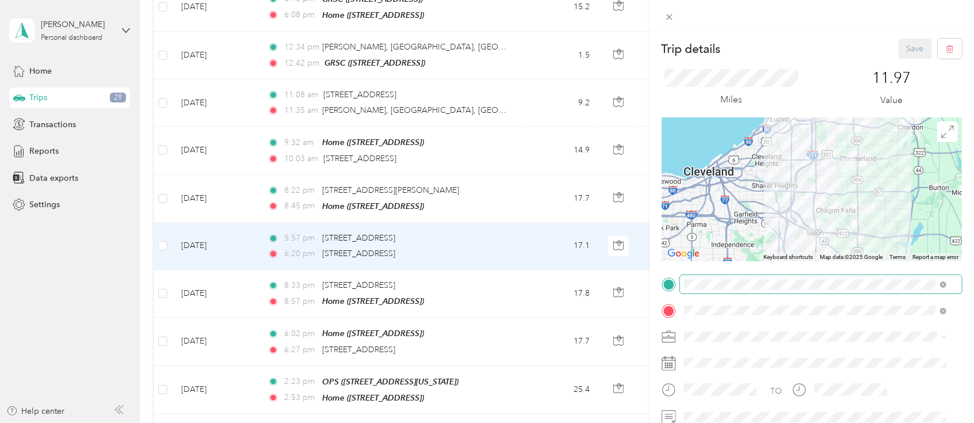
click at [948, 284] on span at bounding box center [821, 284] width 282 height 18
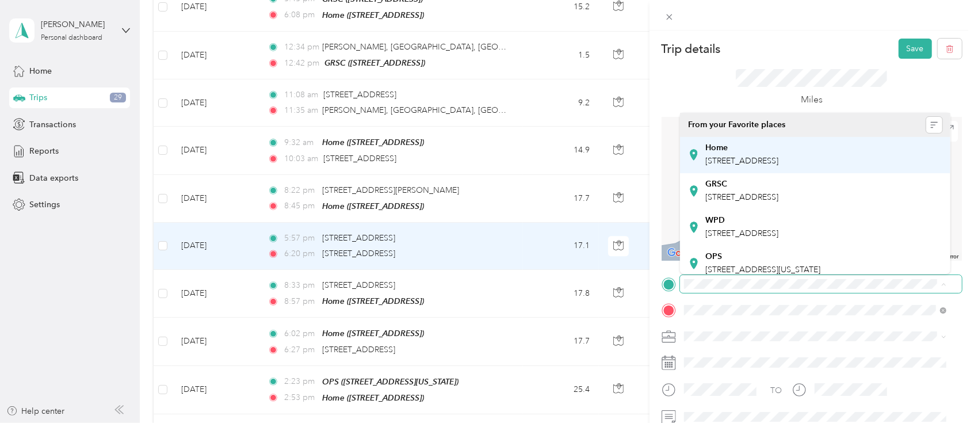
click at [778, 162] on span "[STREET_ADDRESS]" at bounding box center [741, 161] width 73 height 10
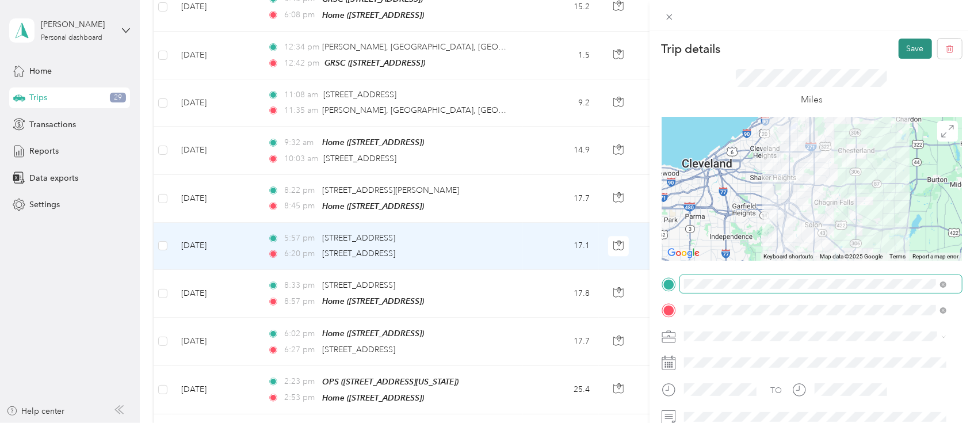
click at [908, 46] on button "Save" at bounding box center [914, 49] width 33 height 20
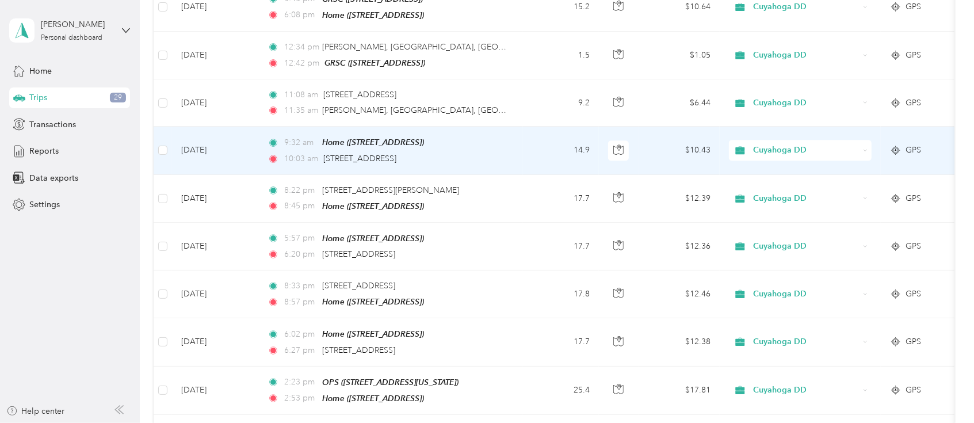
click at [897, 146] on icon at bounding box center [896, 150] width 12 height 9
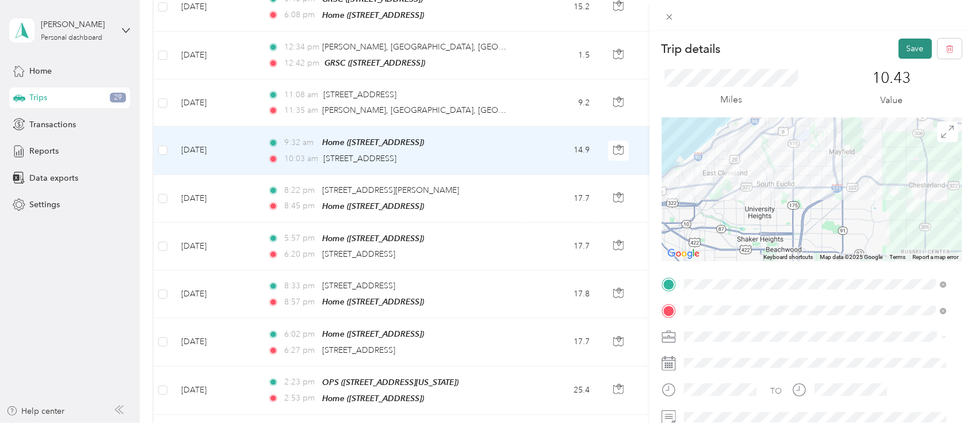
click at [898, 46] on button "Save" at bounding box center [914, 49] width 33 height 20
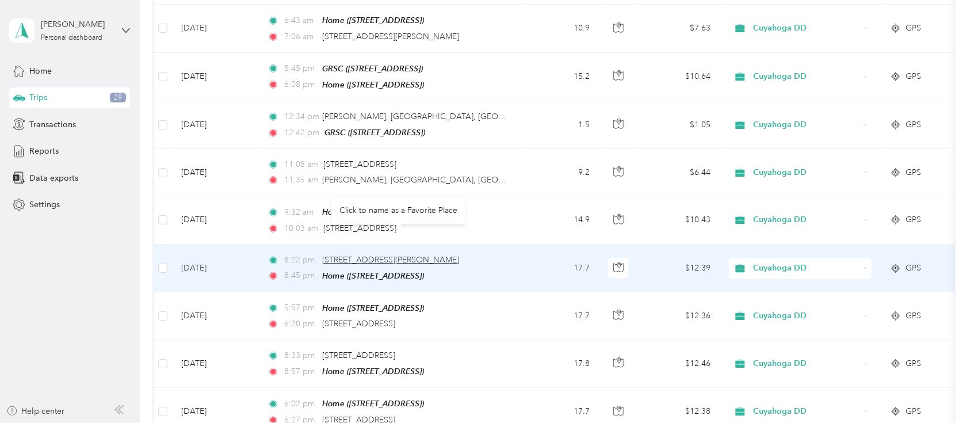
scroll to position [2147, 0]
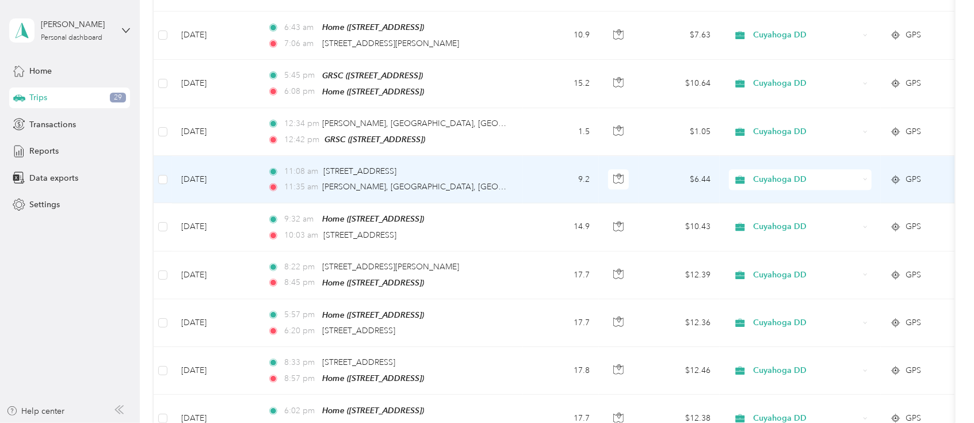
click at [901, 175] on icon at bounding box center [896, 179] width 12 height 9
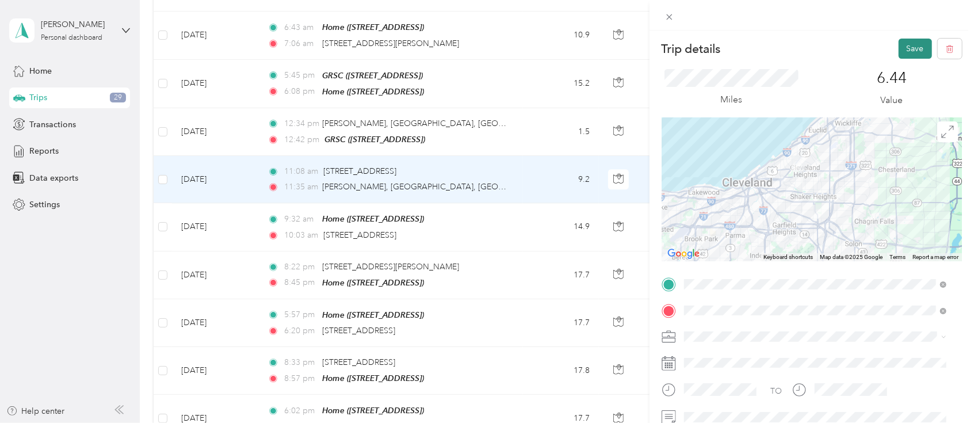
click at [898, 45] on button "Save" at bounding box center [914, 49] width 33 height 20
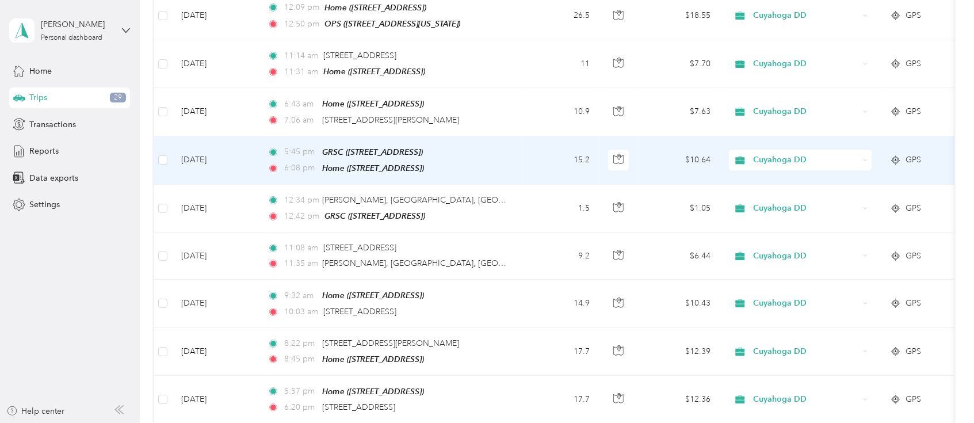
scroll to position [1993, 0]
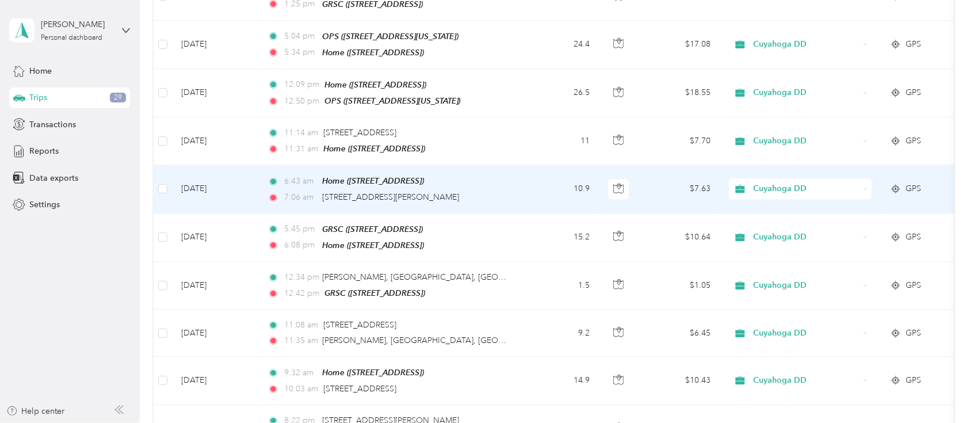
click at [898, 184] on icon at bounding box center [896, 188] width 12 height 9
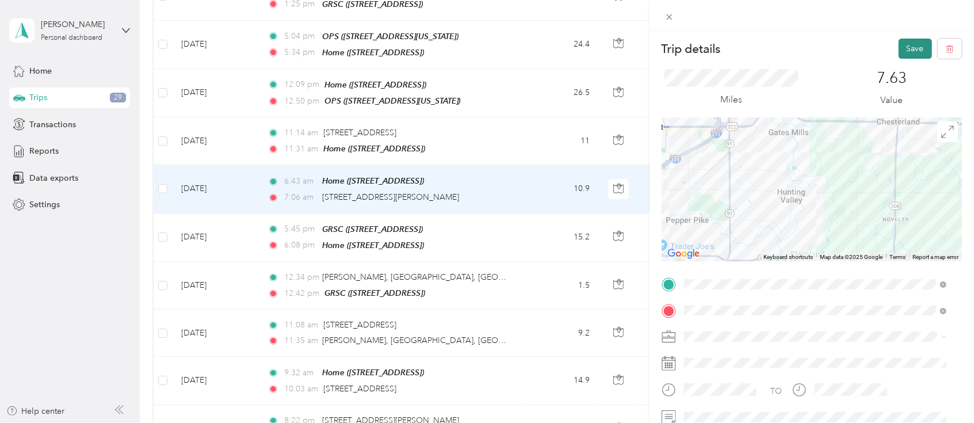
click at [898, 50] on button "Save" at bounding box center [914, 49] width 33 height 20
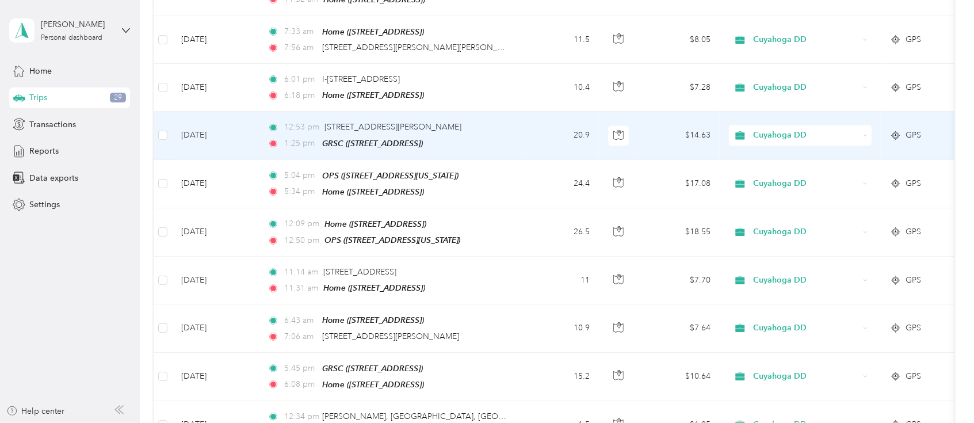
scroll to position [1840, 0]
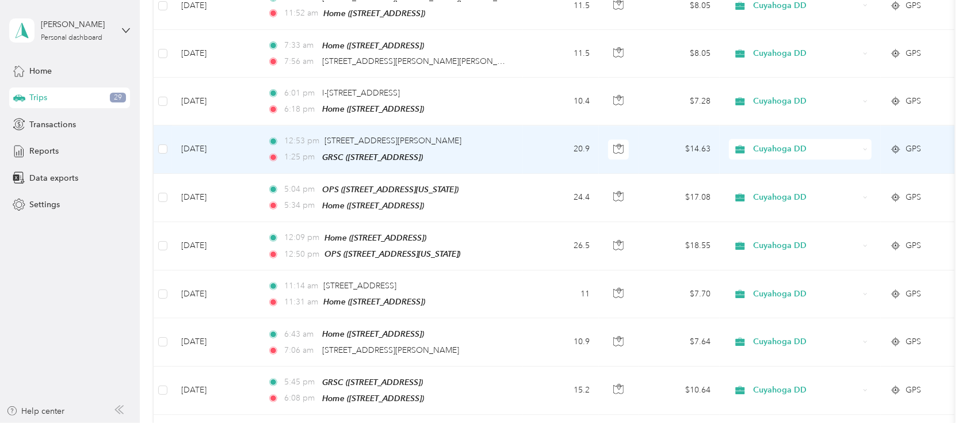
click at [903, 143] on div "GPS" at bounding box center [921, 149] width 62 height 13
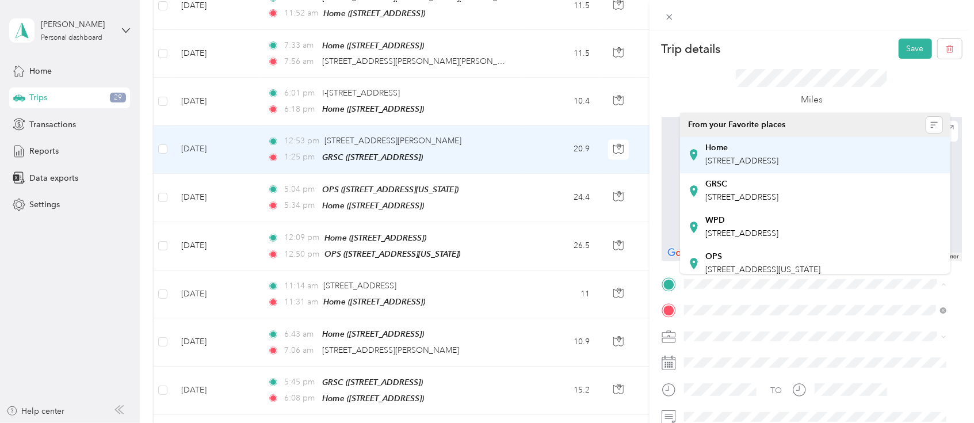
click at [770, 159] on span "[STREET_ADDRESS]" at bounding box center [741, 161] width 73 height 10
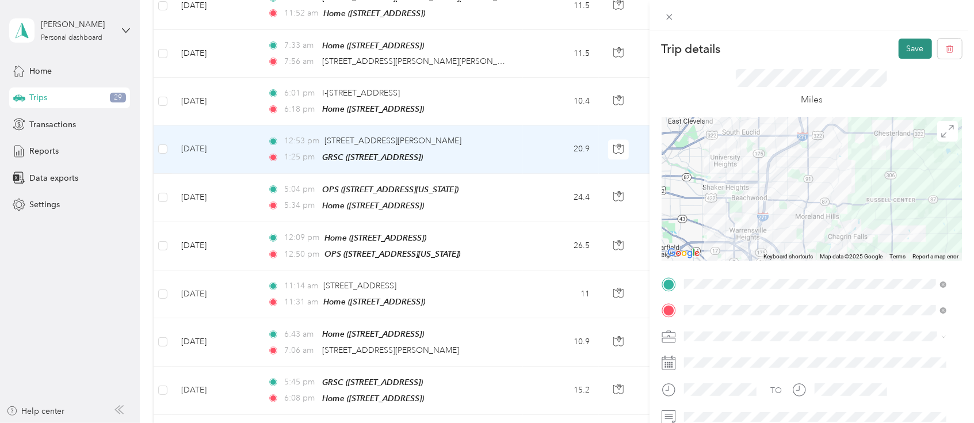
click at [898, 48] on button "Save" at bounding box center [914, 49] width 33 height 20
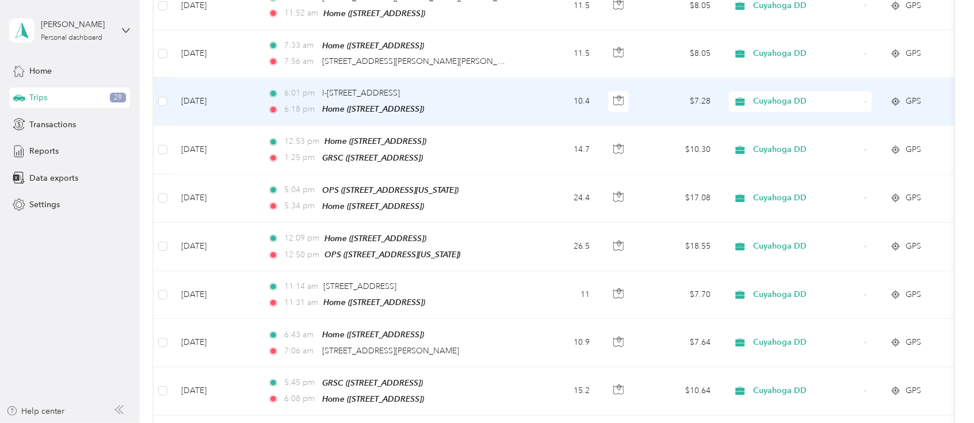
click at [893, 99] on circle at bounding box center [895, 101] width 5 height 5
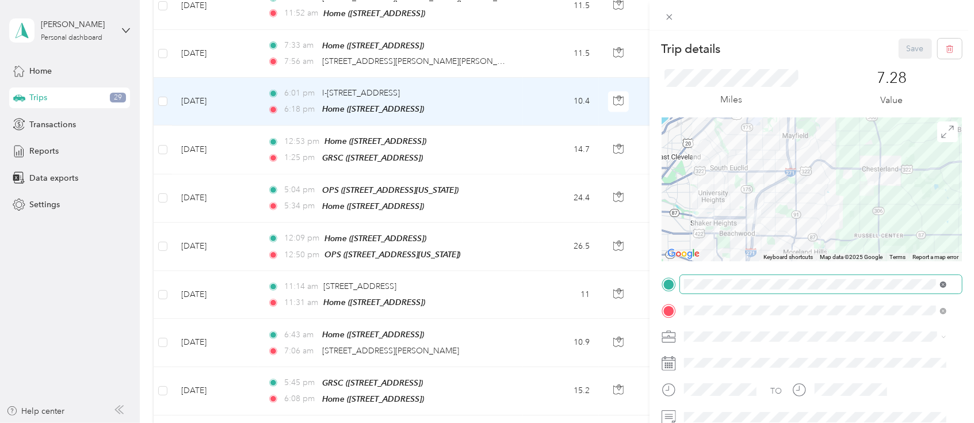
click at [942, 281] on icon at bounding box center [943, 284] width 6 height 6
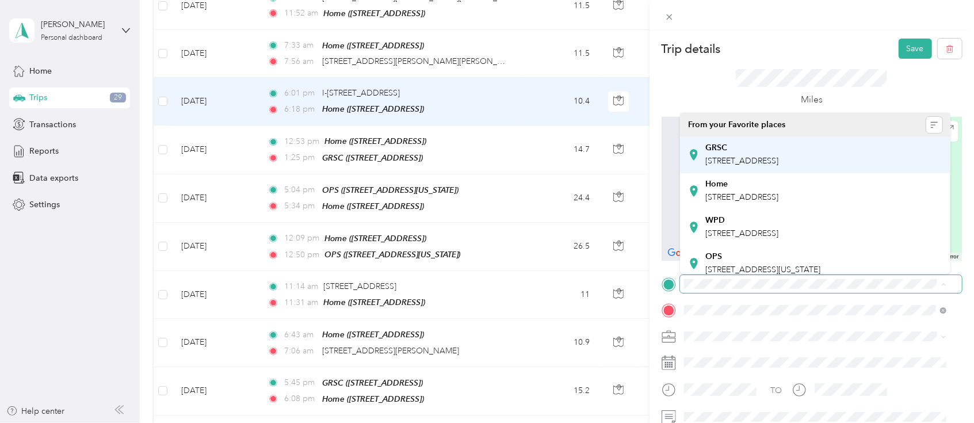
click at [778, 156] on span "[STREET_ADDRESS]" at bounding box center [741, 161] width 73 height 10
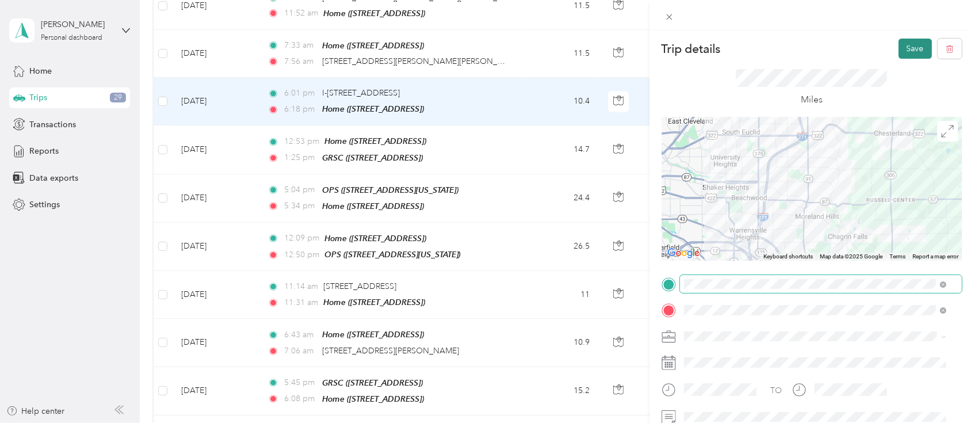
click at [898, 54] on button "Save" at bounding box center [914, 49] width 33 height 20
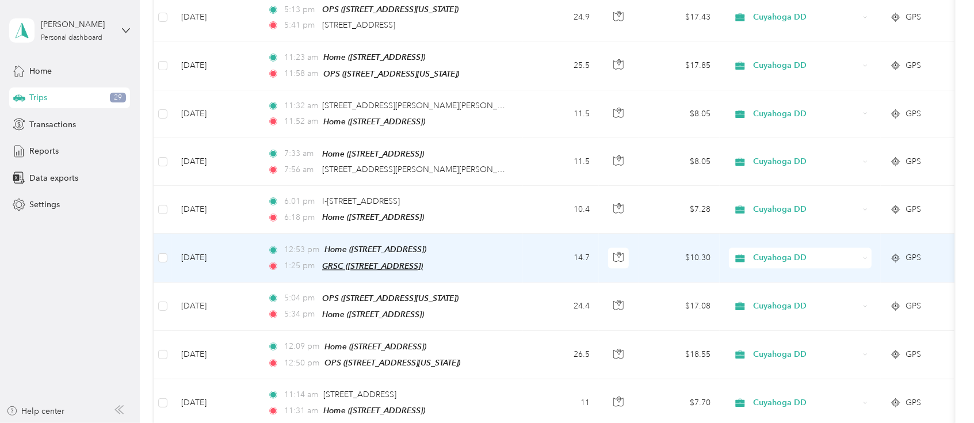
scroll to position [1687, 0]
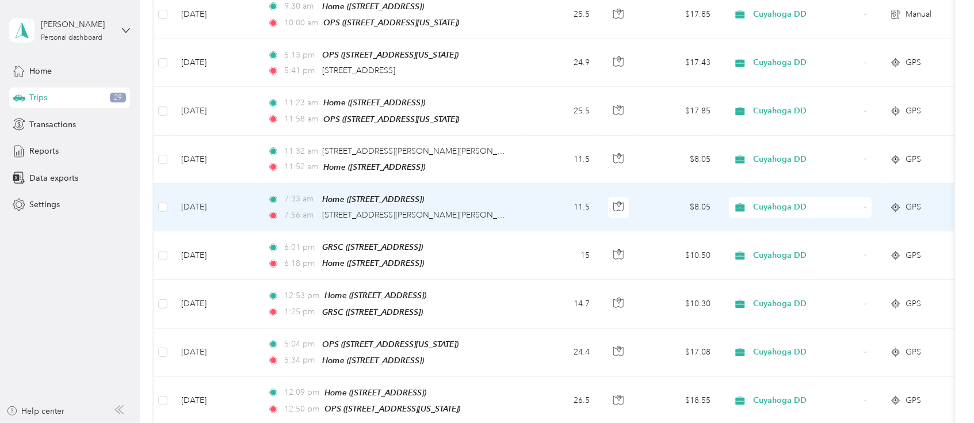
click at [893, 202] on icon at bounding box center [896, 206] width 12 height 9
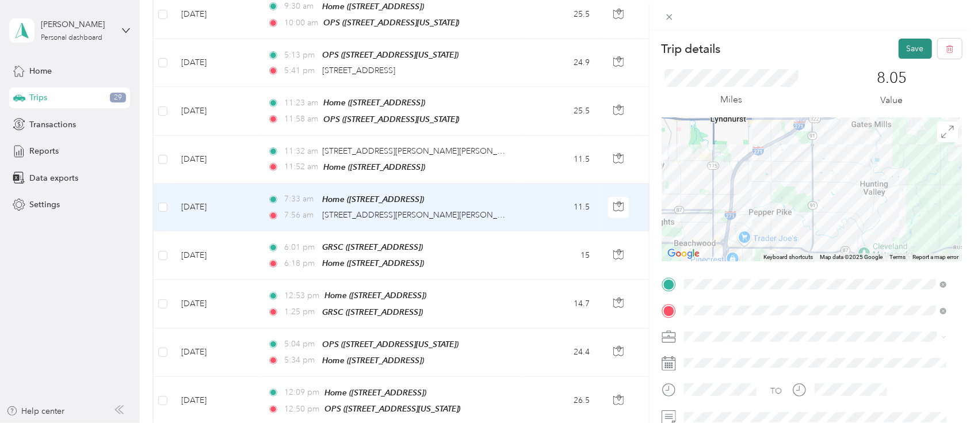
click at [906, 55] on button "Save" at bounding box center [914, 49] width 33 height 20
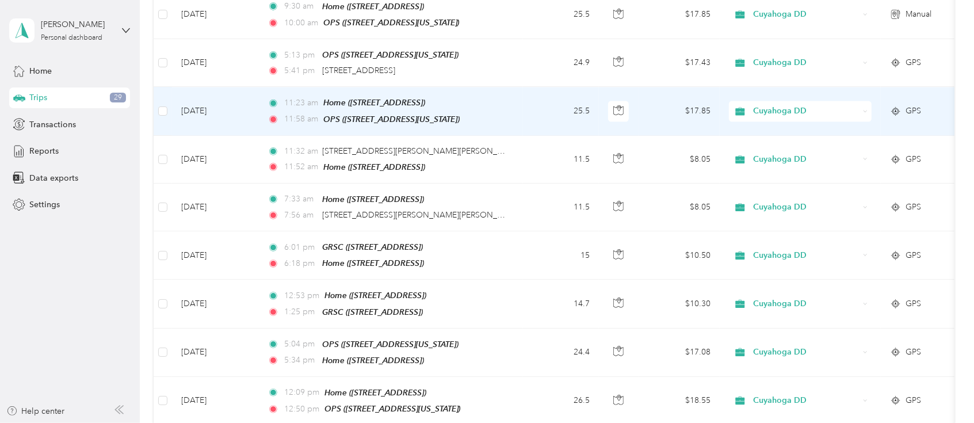
scroll to position [1610, 0]
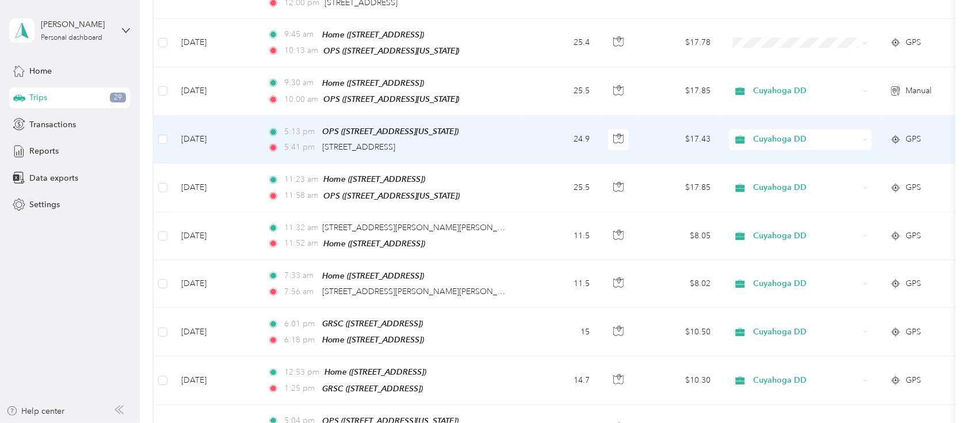
click at [898, 135] on icon at bounding box center [896, 139] width 12 height 9
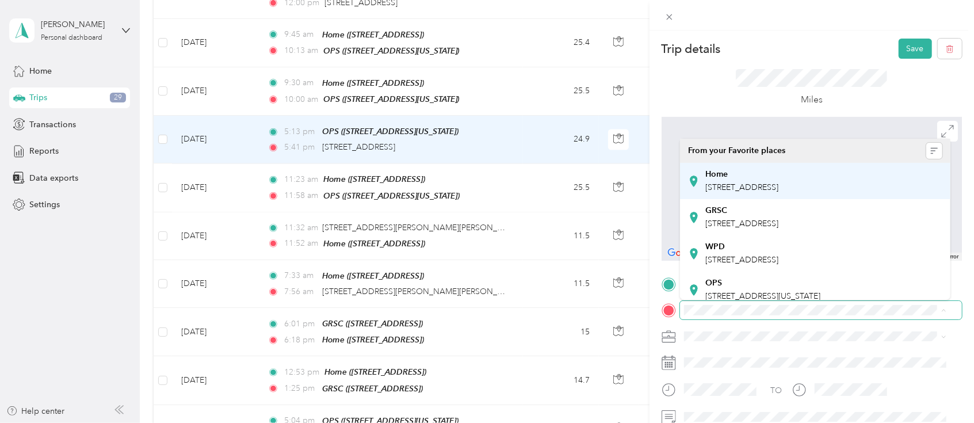
click at [778, 186] on span "[STREET_ADDRESS]" at bounding box center [741, 187] width 73 height 10
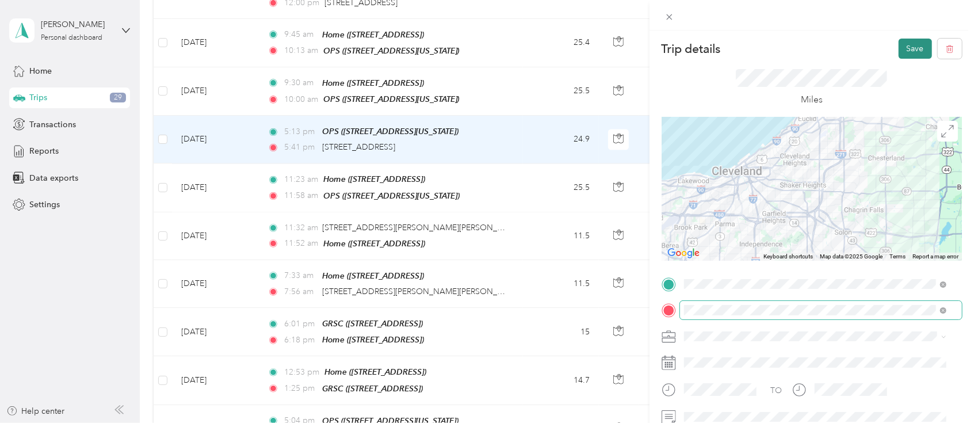
click at [898, 44] on button "Save" at bounding box center [914, 49] width 33 height 20
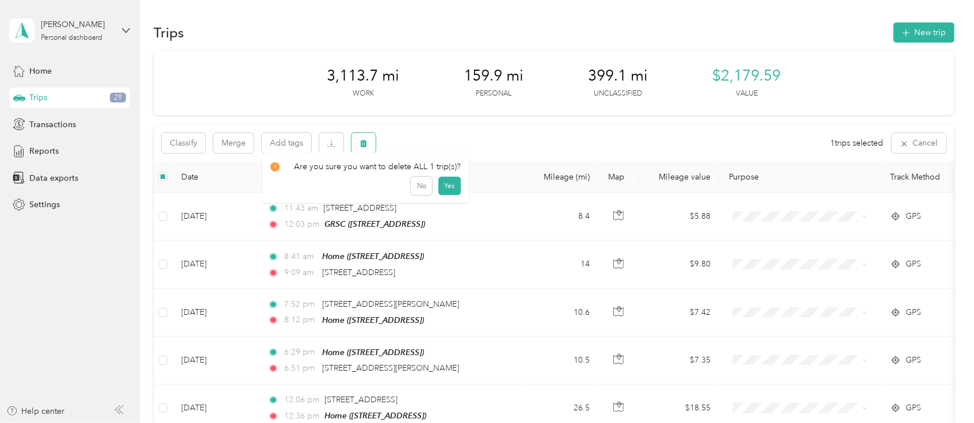
click at [357, 140] on button "button" at bounding box center [363, 143] width 24 height 20
click at [443, 189] on button "Yes" at bounding box center [449, 191] width 22 height 18
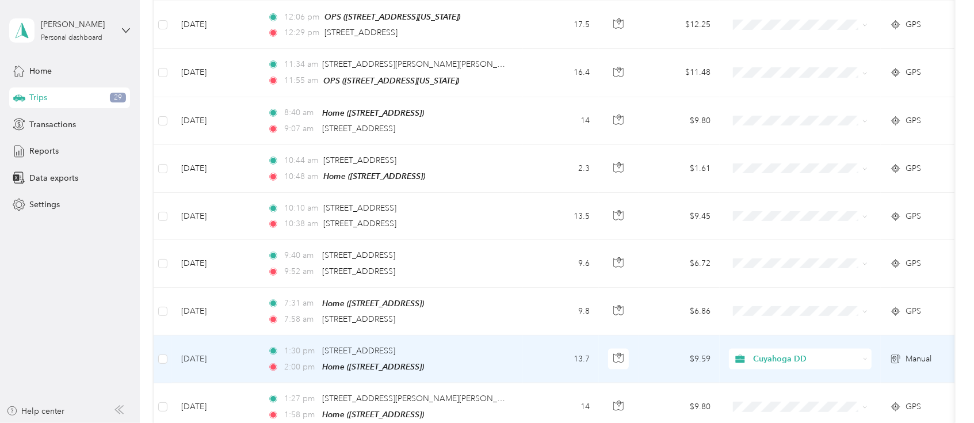
scroll to position [1457, 0]
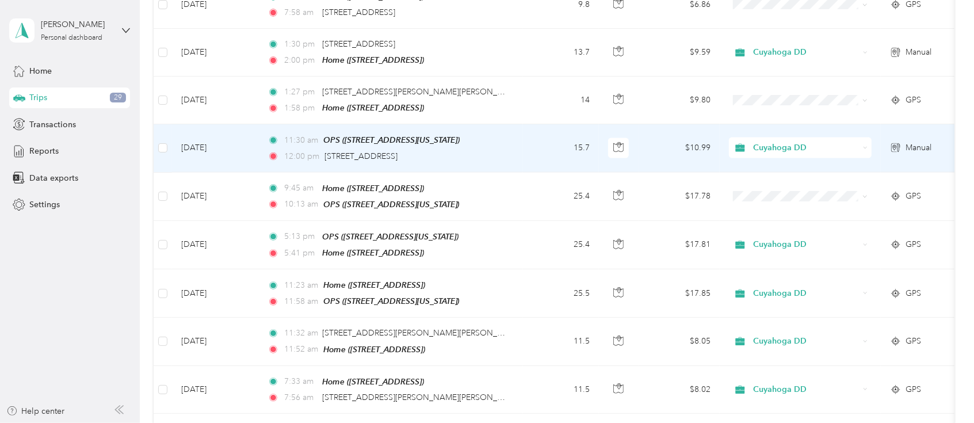
click at [898, 143] on icon at bounding box center [896, 147] width 12 height 9
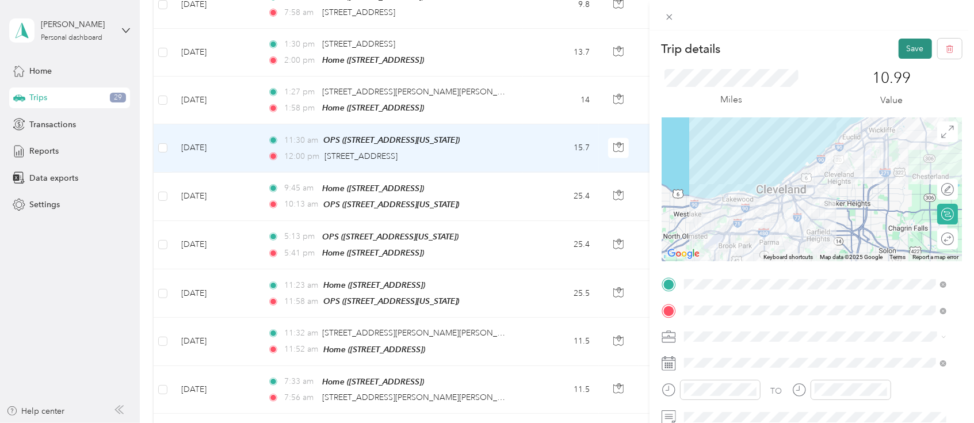
click at [902, 48] on button "Save" at bounding box center [914, 49] width 33 height 20
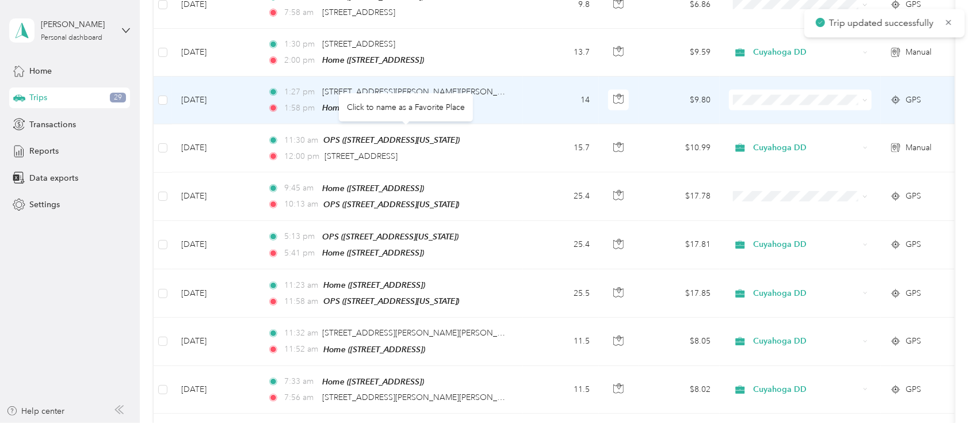
scroll to position [1380, 0]
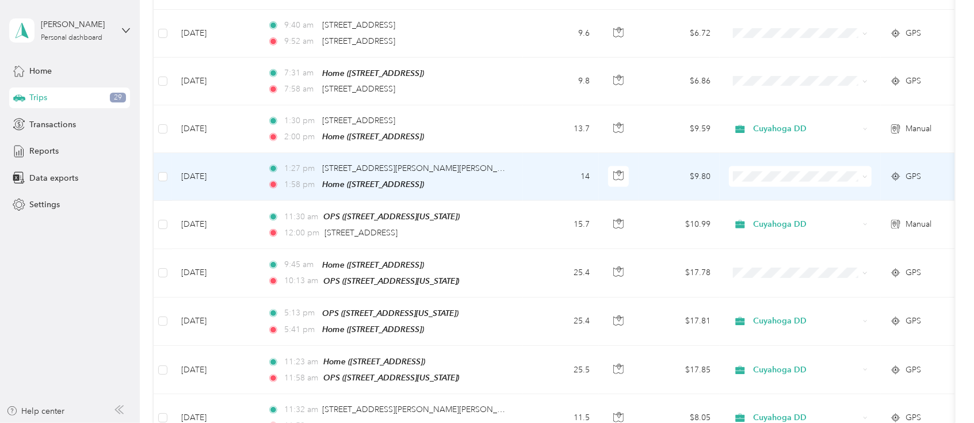
click at [865, 176] on icon at bounding box center [864, 177] width 3 height 2
click at [828, 177] on span "Cuyahoga DD" at bounding box center [810, 179] width 106 height 12
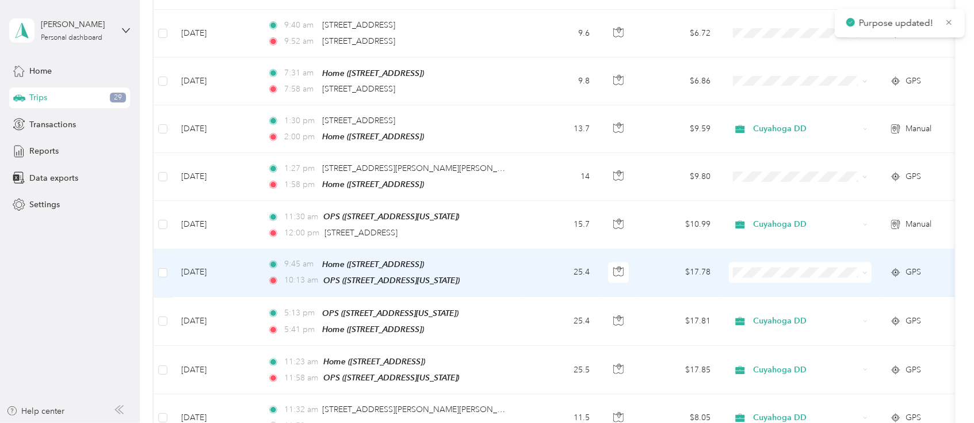
click at [865, 270] on icon at bounding box center [864, 272] width 5 height 5
click at [806, 275] on li "Cuyahoga DD" at bounding box center [800, 275] width 143 height 20
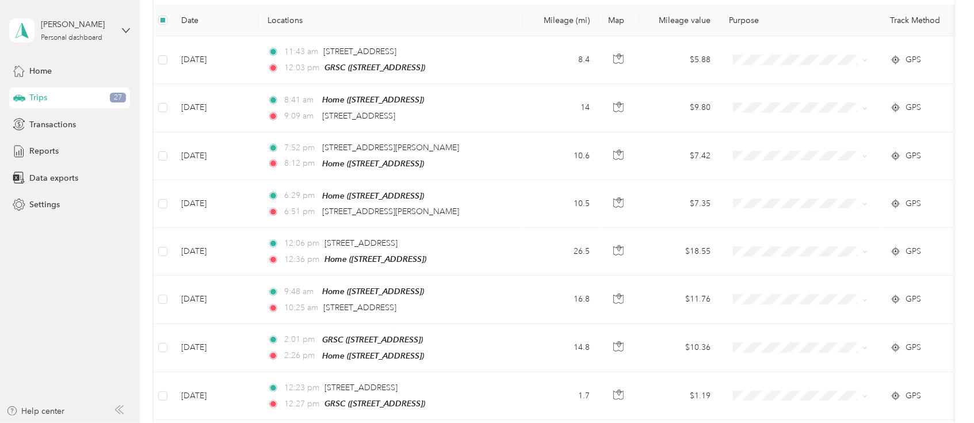
scroll to position [0, 0]
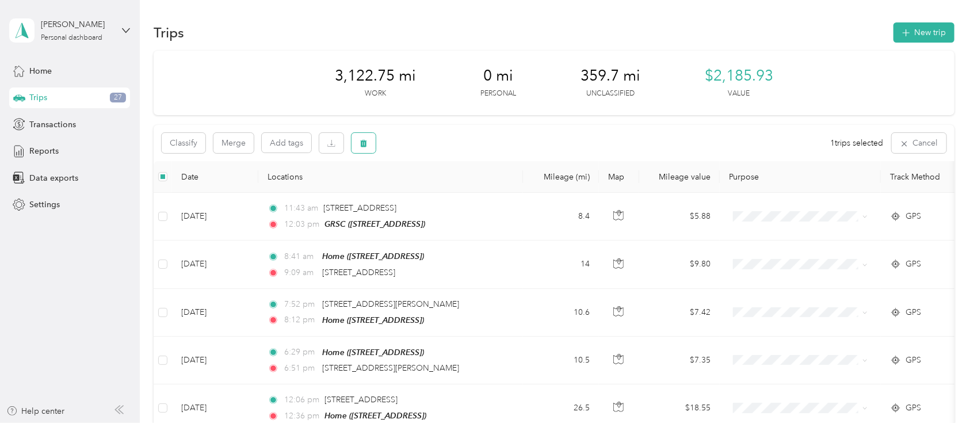
click at [365, 142] on icon "button" at bounding box center [363, 143] width 7 height 7
click at [446, 189] on button "Yes" at bounding box center [449, 191] width 22 height 18
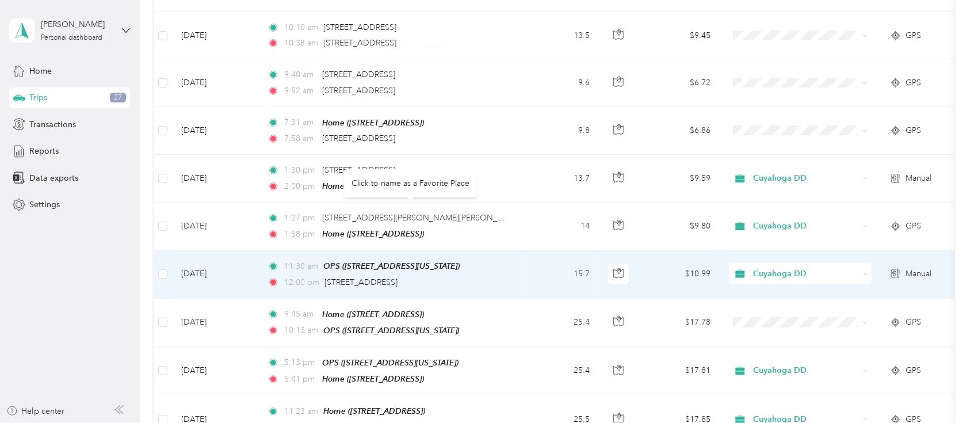
scroll to position [1381, 0]
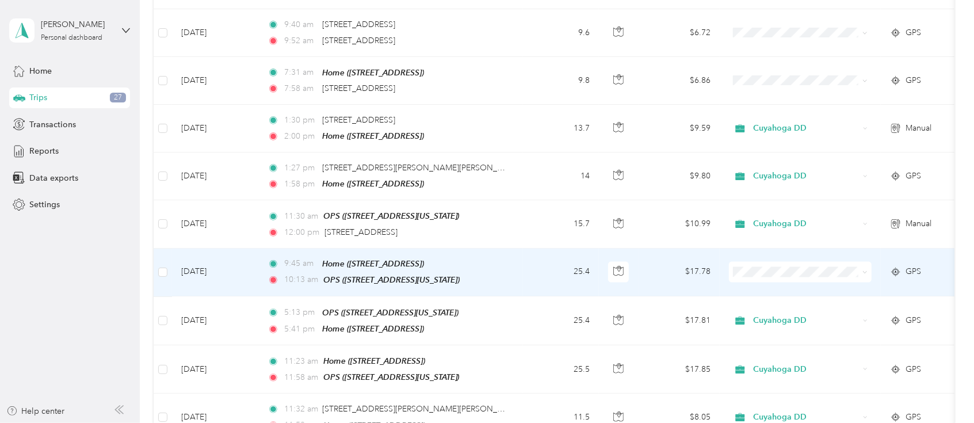
click at [866, 271] on icon at bounding box center [864, 272] width 3 height 2
click at [807, 272] on span "Cuyahoga DD" at bounding box center [810, 270] width 106 height 12
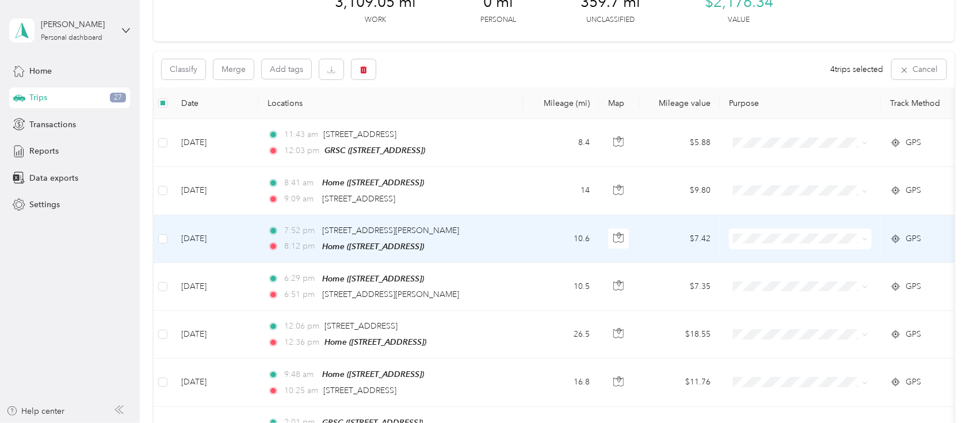
scroll to position [0, 0]
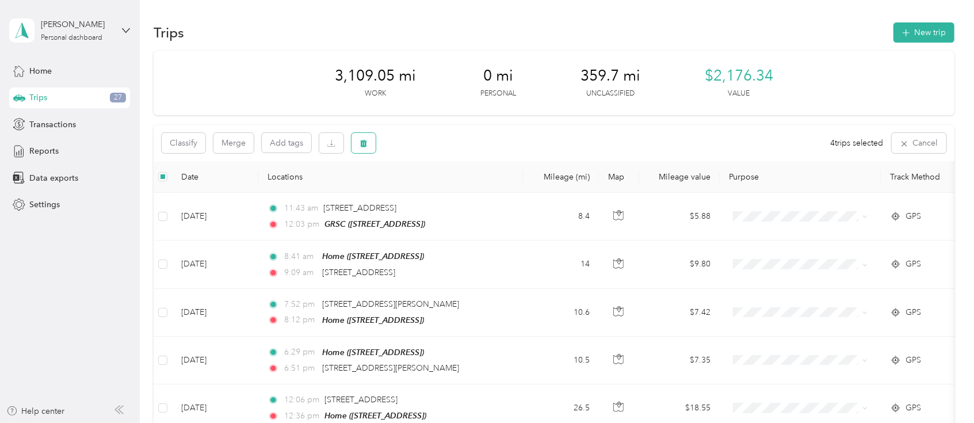
click at [361, 142] on icon "button" at bounding box center [363, 143] width 8 height 8
click at [446, 190] on button "Yes" at bounding box center [449, 191] width 22 height 18
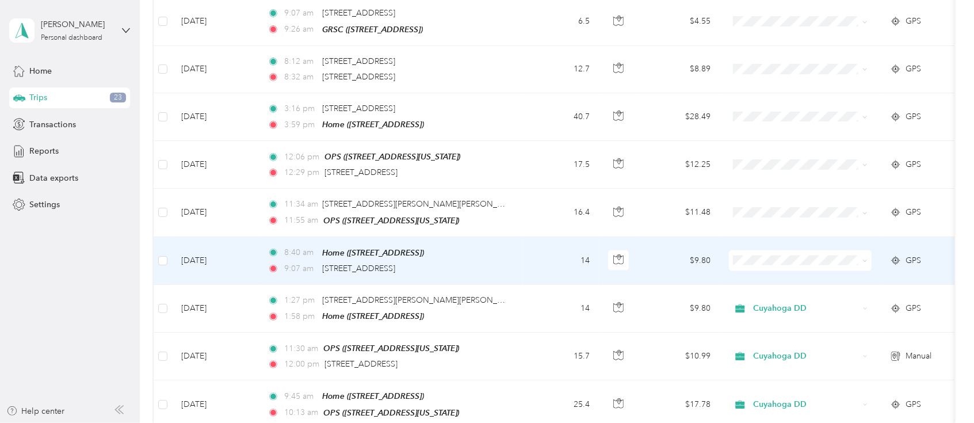
scroll to position [997, 0]
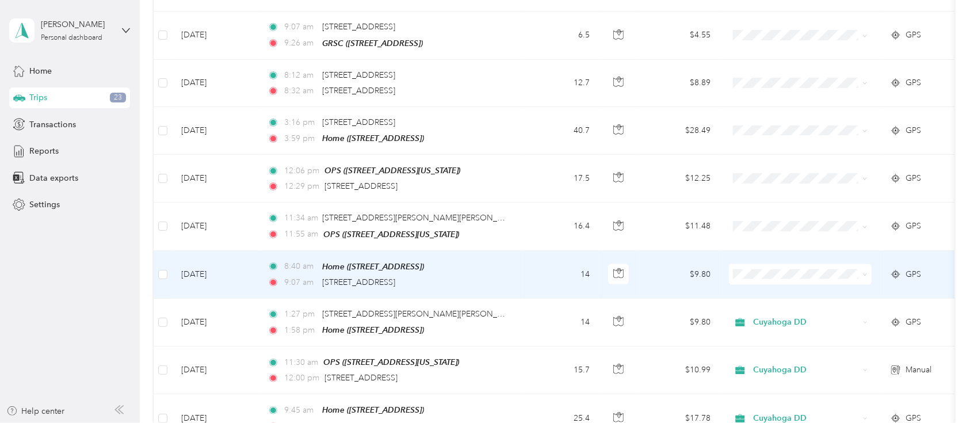
click at [904, 268] on div "GPS" at bounding box center [921, 274] width 62 height 13
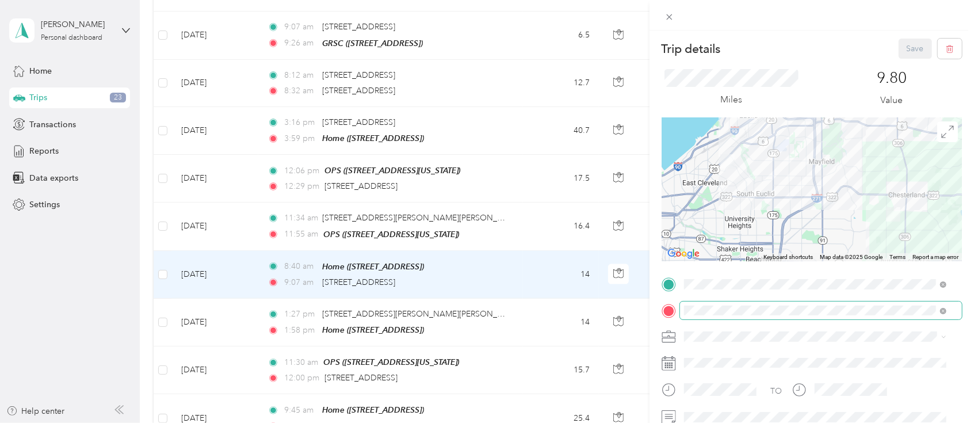
scroll to position [76, 0]
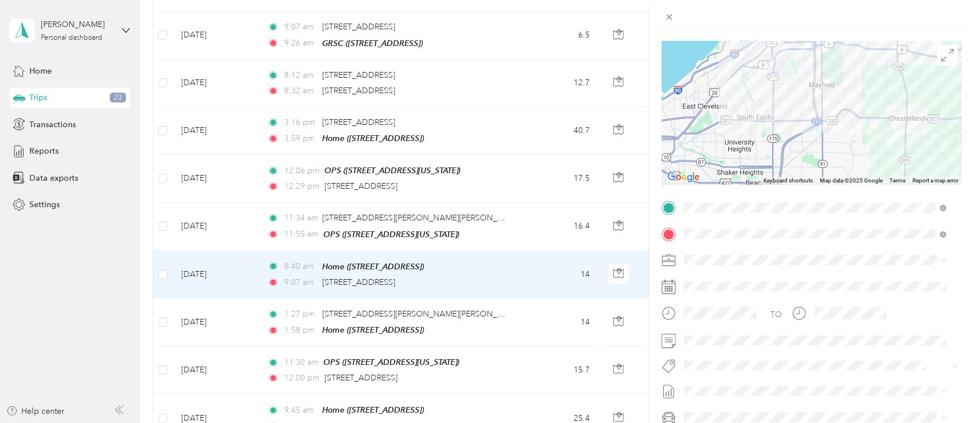
click at [941, 259] on icon at bounding box center [943, 260] width 5 height 5
click at [761, 280] on div "Cuyahoga DD" at bounding box center [815, 279] width 254 height 12
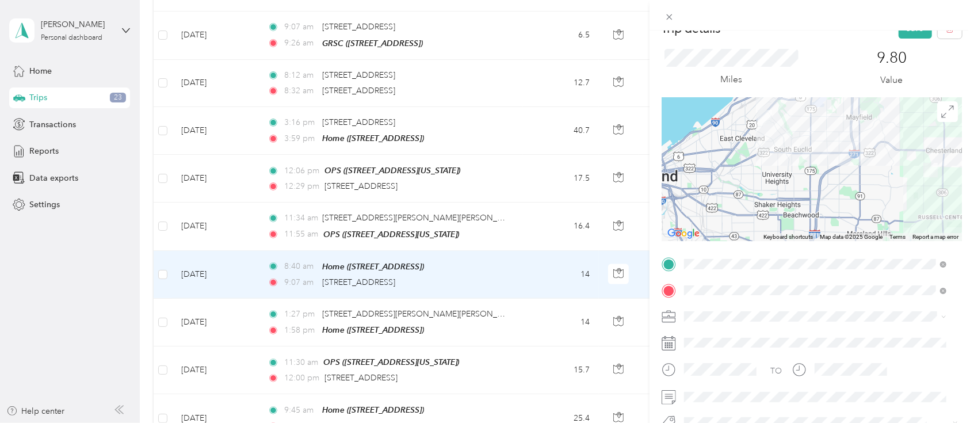
scroll to position [0, 0]
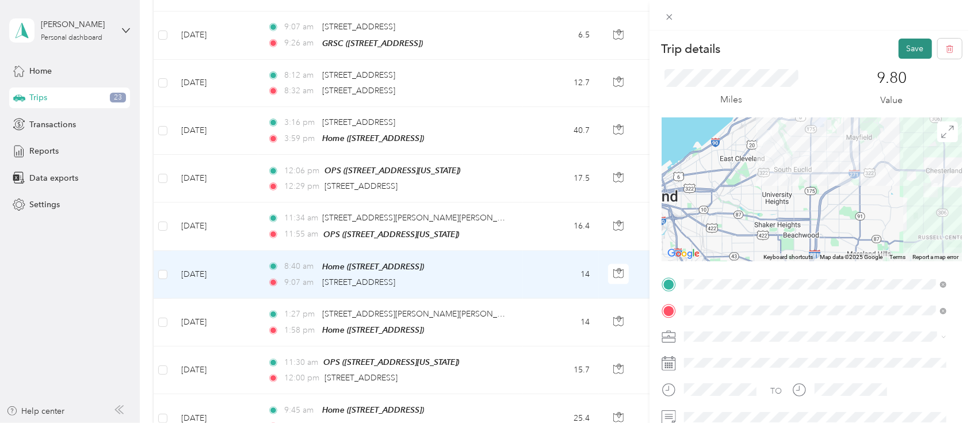
click at [902, 52] on button "Save" at bounding box center [914, 49] width 33 height 20
